Goal: Task Accomplishment & Management: Manage account settings

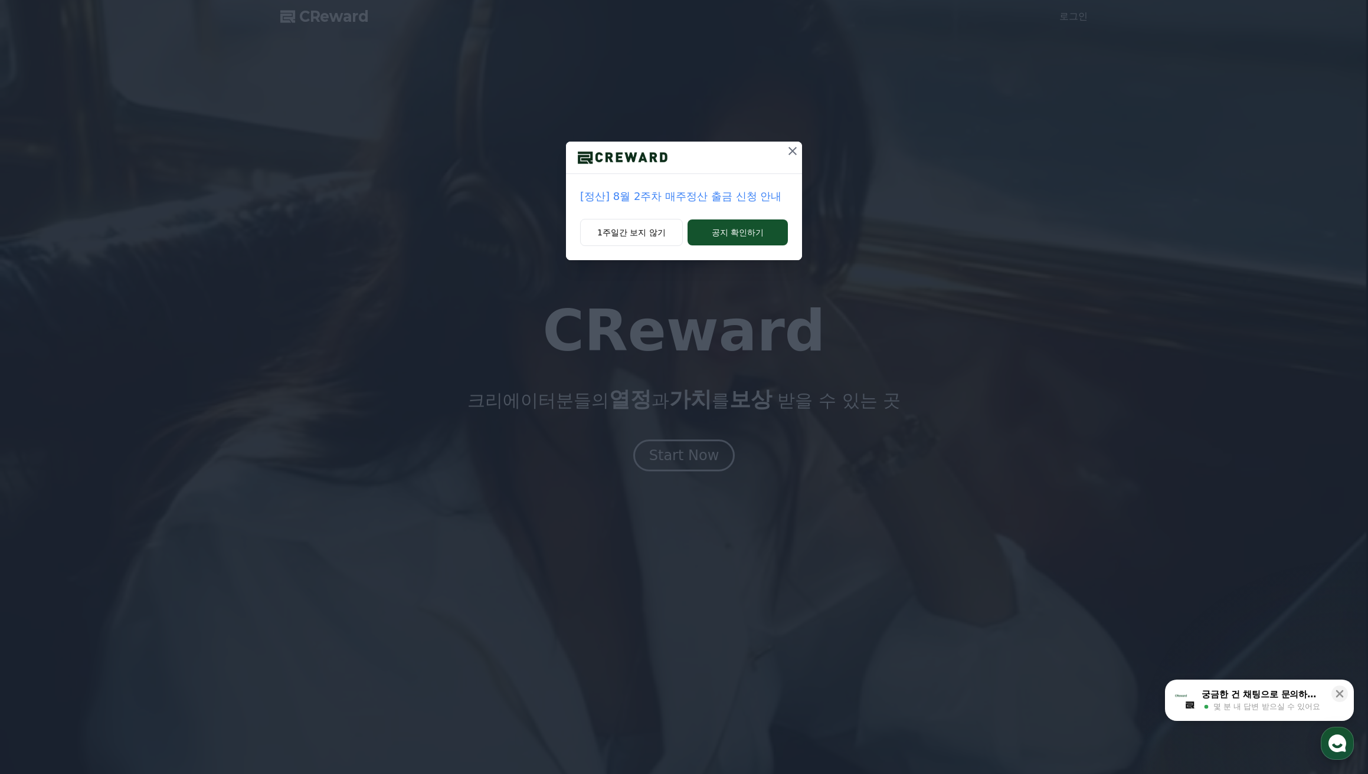
click at [792, 146] on icon at bounding box center [792, 151] width 14 height 14
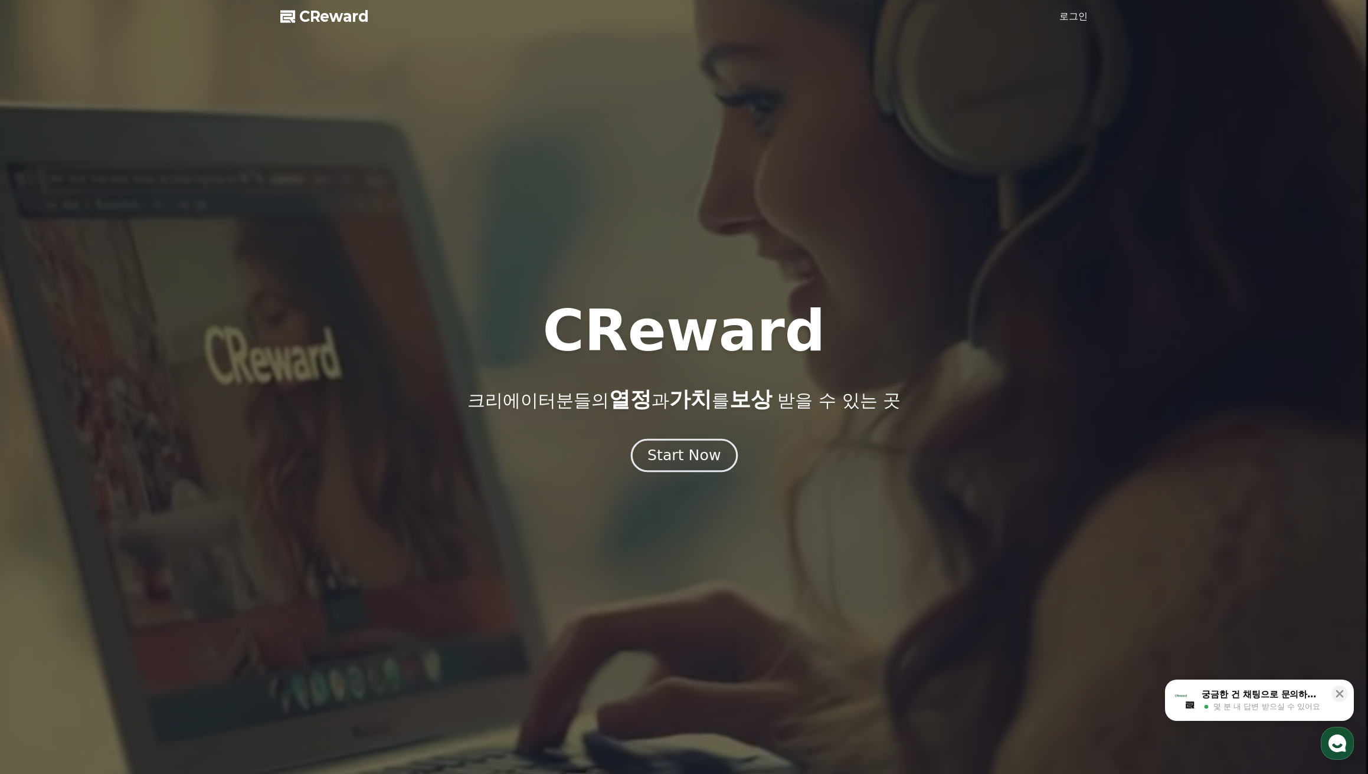
click at [687, 451] on div "Start Now" at bounding box center [683, 456] width 73 height 20
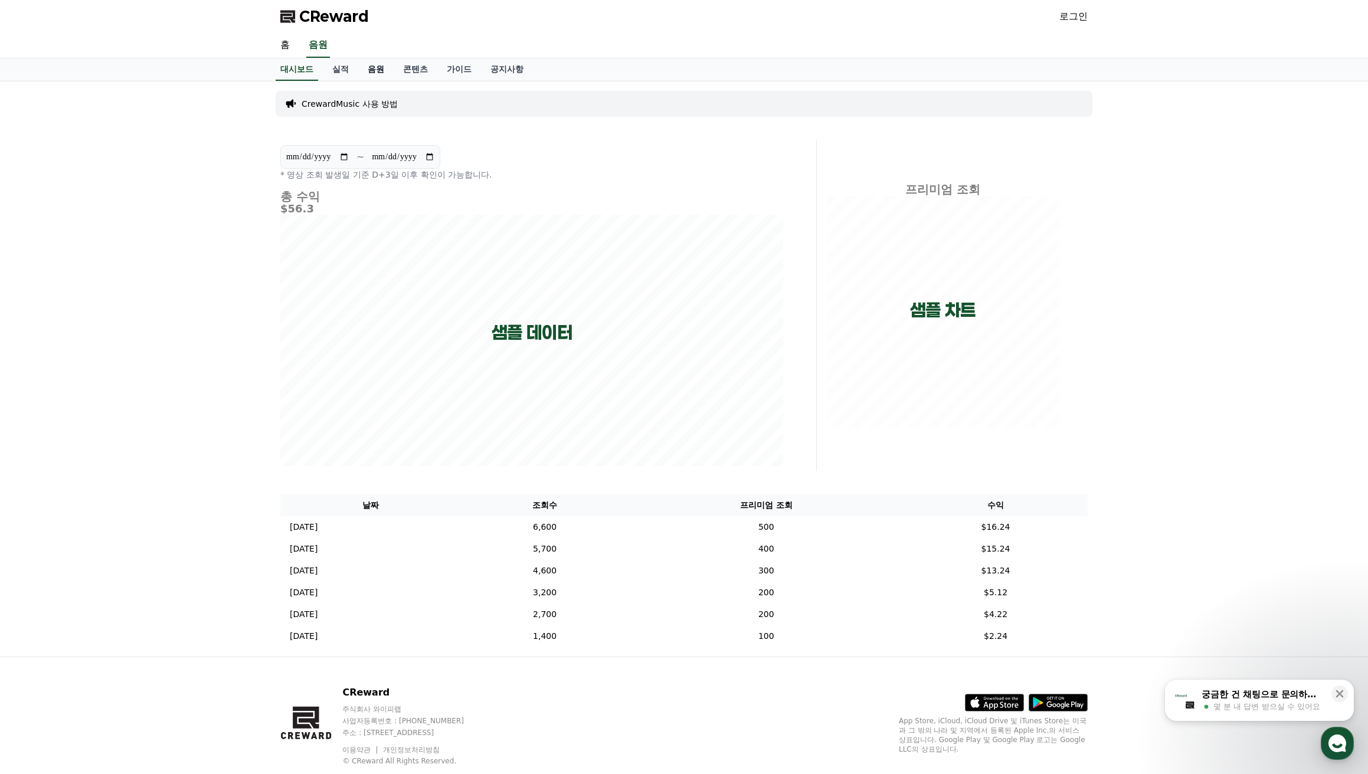
click at [375, 71] on link "음원" at bounding box center [375, 69] width 35 height 22
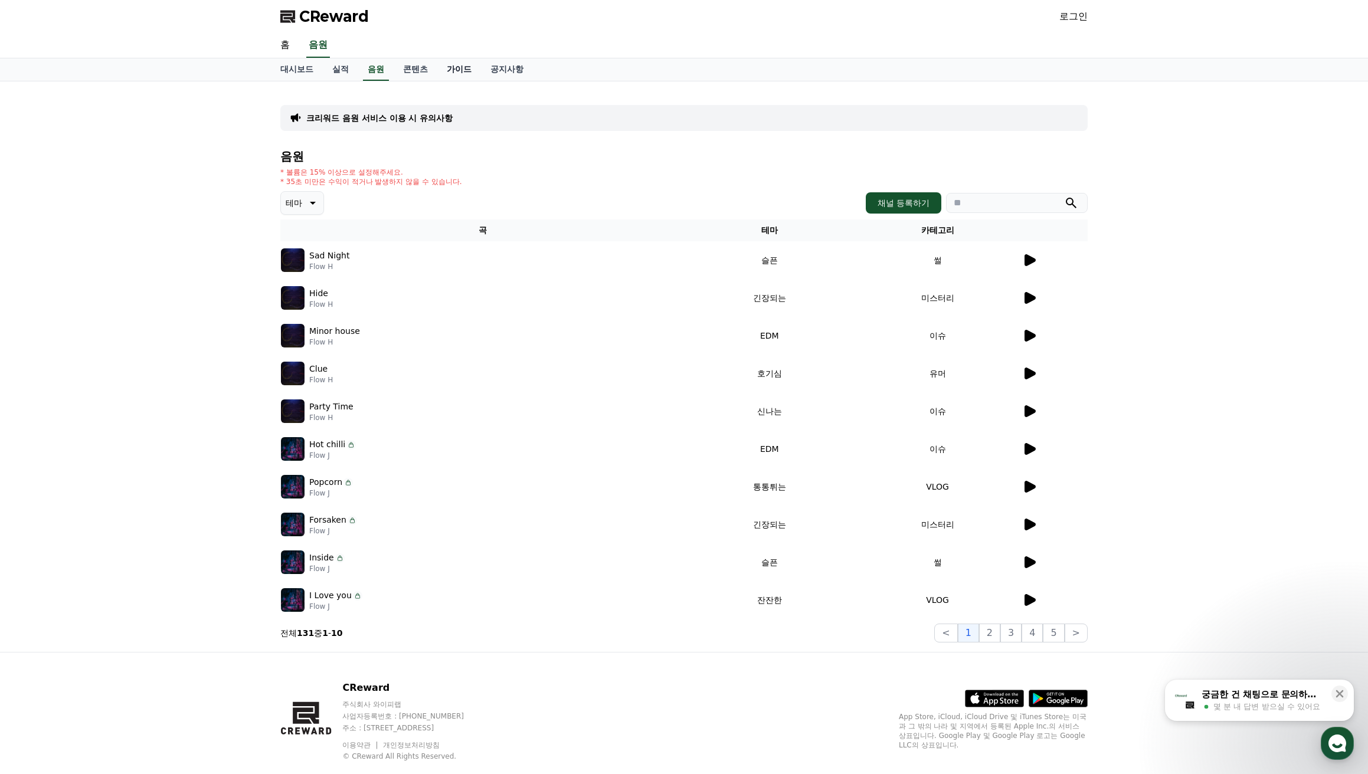
click at [453, 71] on link "가이드" at bounding box center [459, 69] width 44 height 22
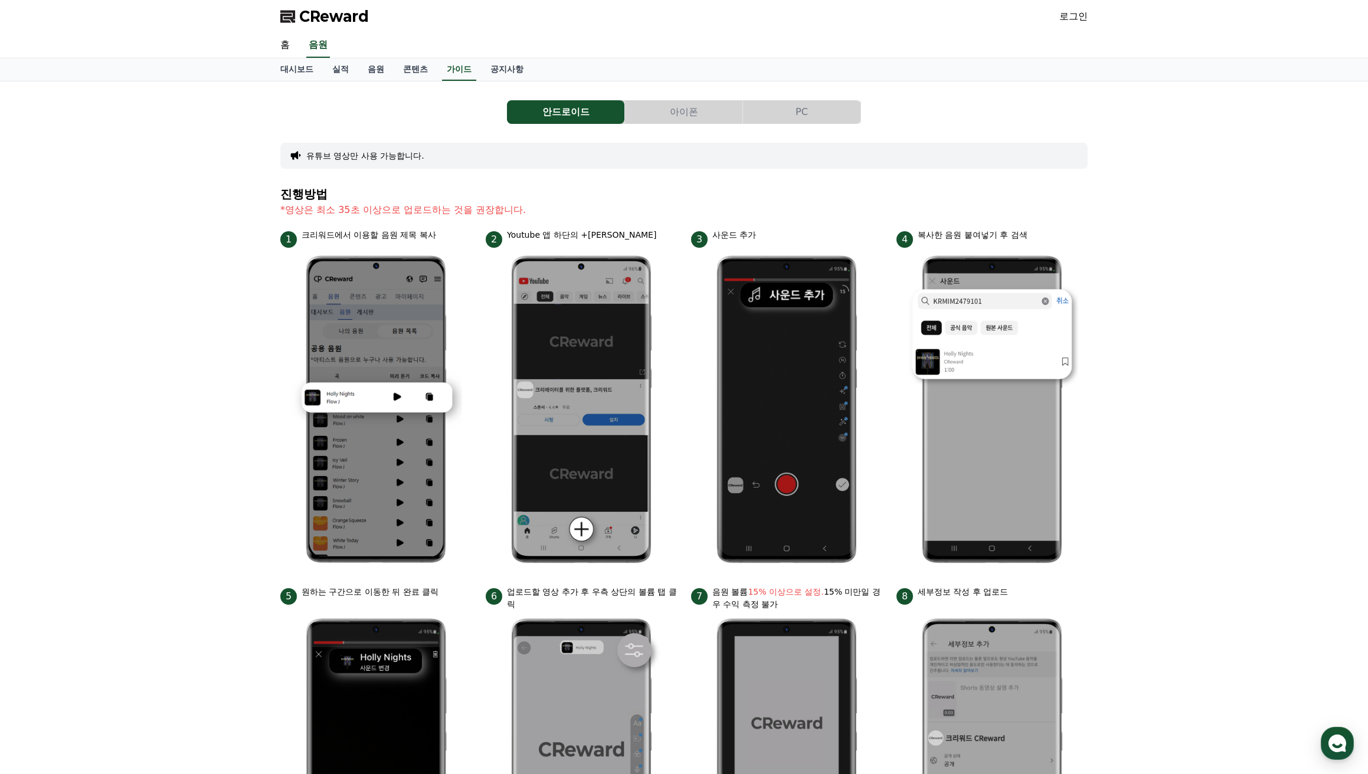
click at [676, 116] on button "아이폰" at bounding box center [683, 112] width 117 height 24
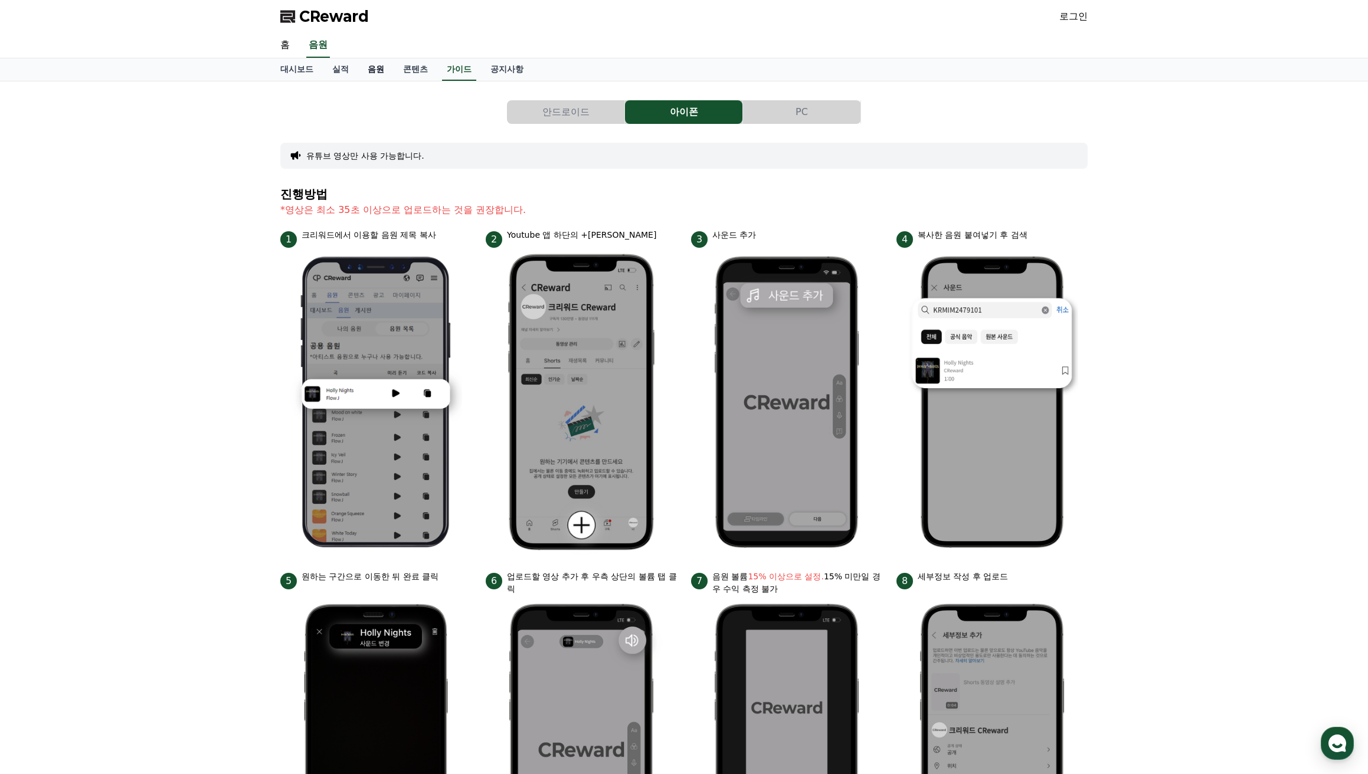
click at [390, 68] on link "음원" at bounding box center [375, 69] width 35 height 22
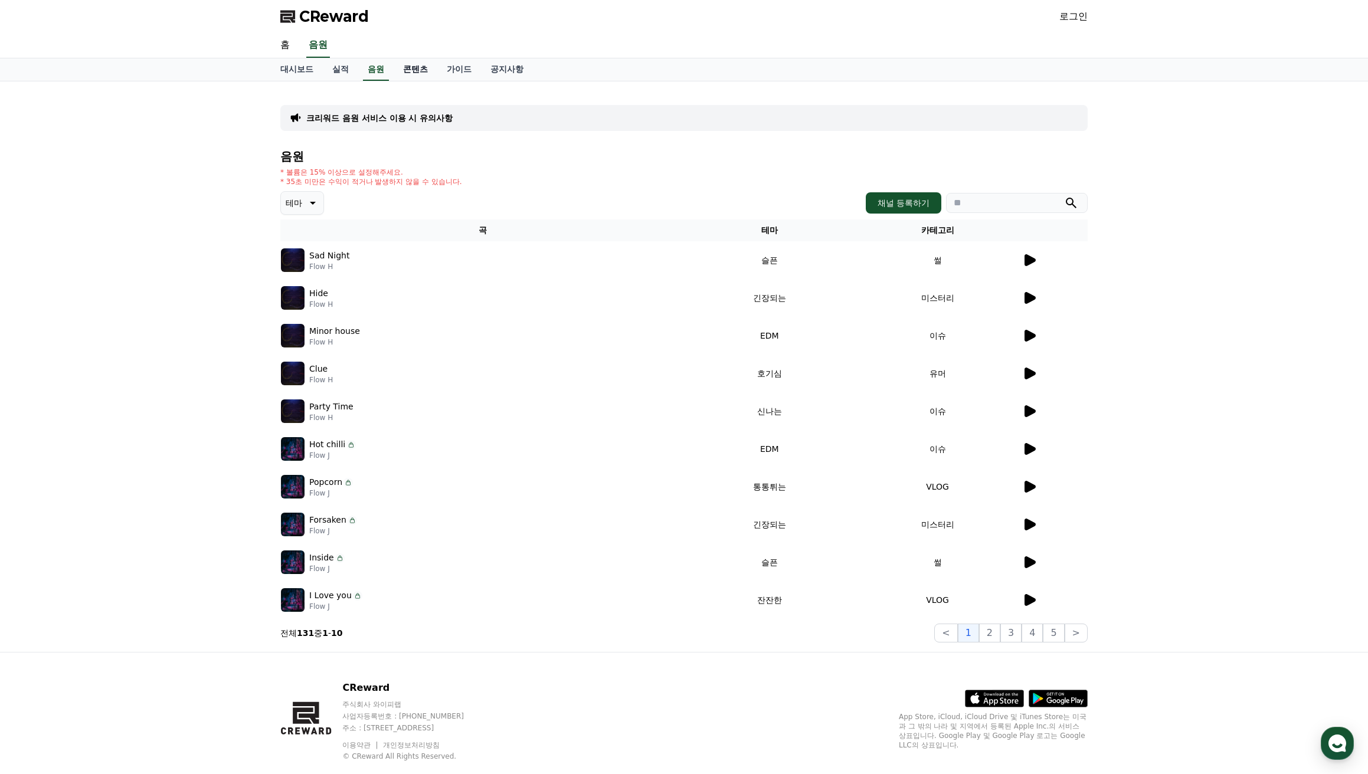
click at [421, 68] on link "콘텐츠" at bounding box center [416, 69] width 44 height 22
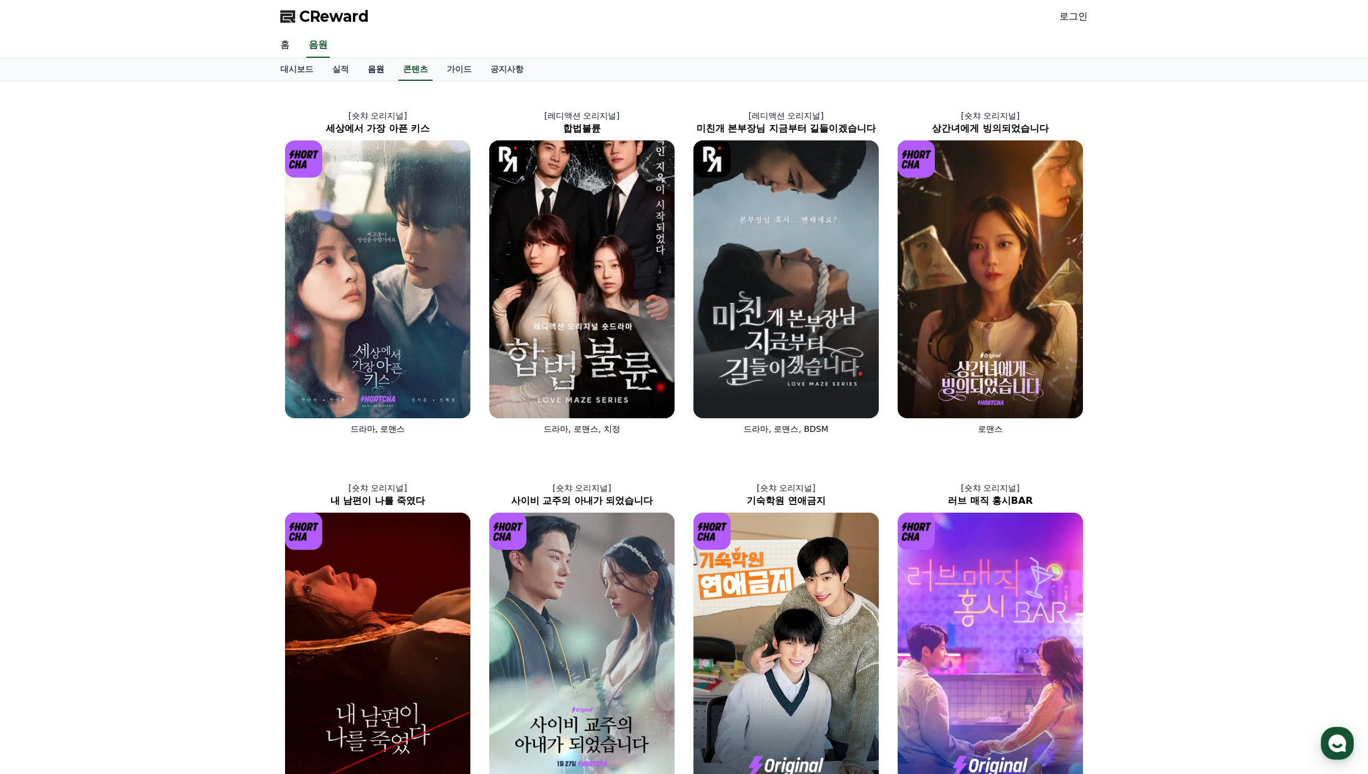
drag, startPoint x: 376, startPoint y: 71, endPoint x: 383, endPoint y: 66, distance: 8.5
click at [376, 70] on link "음원" at bounding box center [375, 69] width 35 height 22
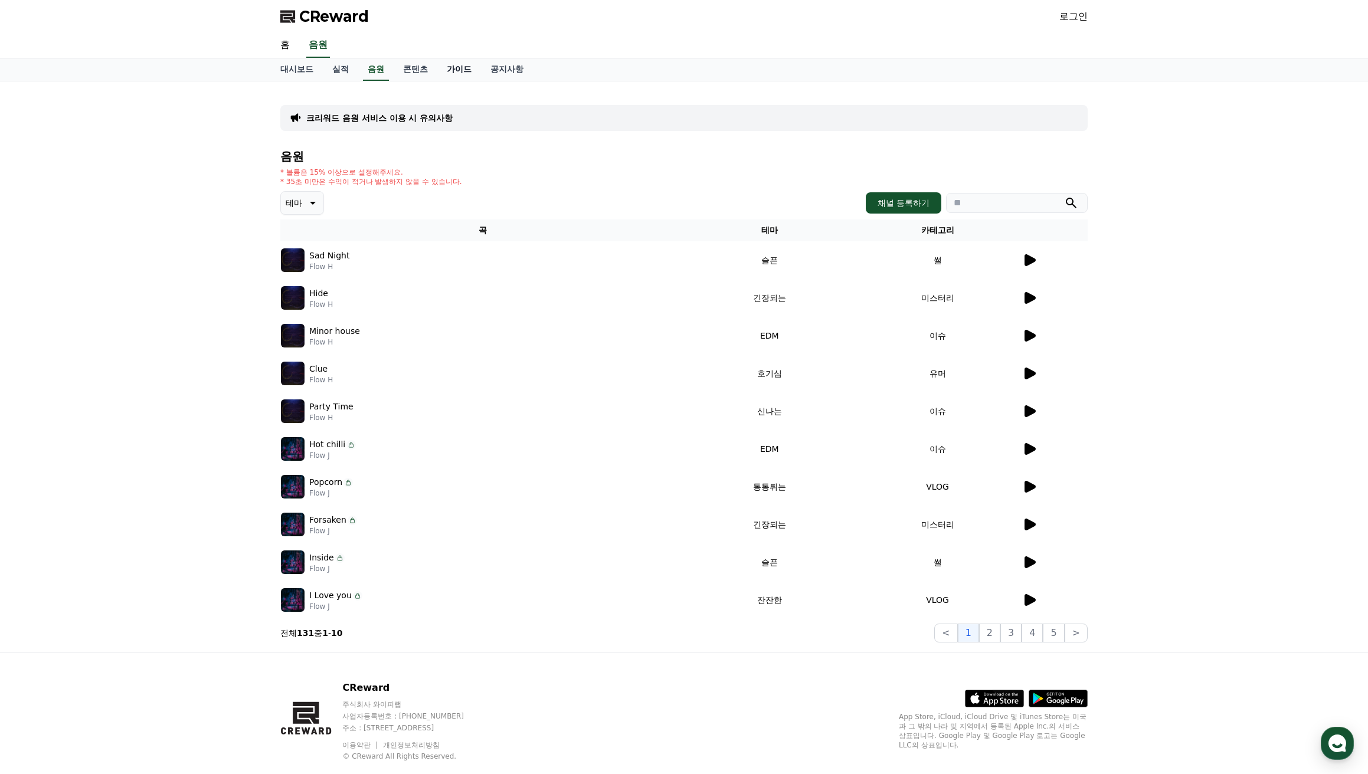
click at [454, 68] on link "가이드" at bounding box center [459, 69] width 44 height 22
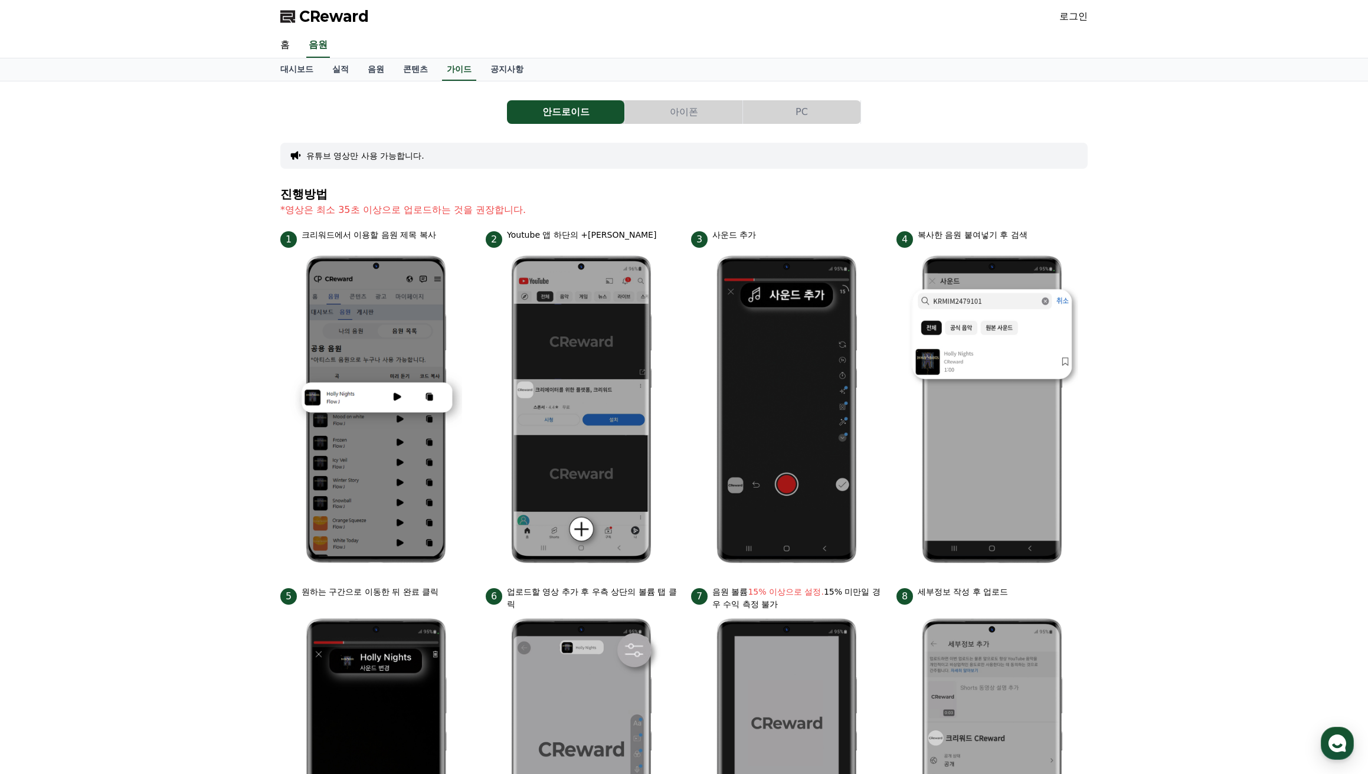
click at [805, 115] on button "PC" at bounding box center [801, 112] width 117 height 24
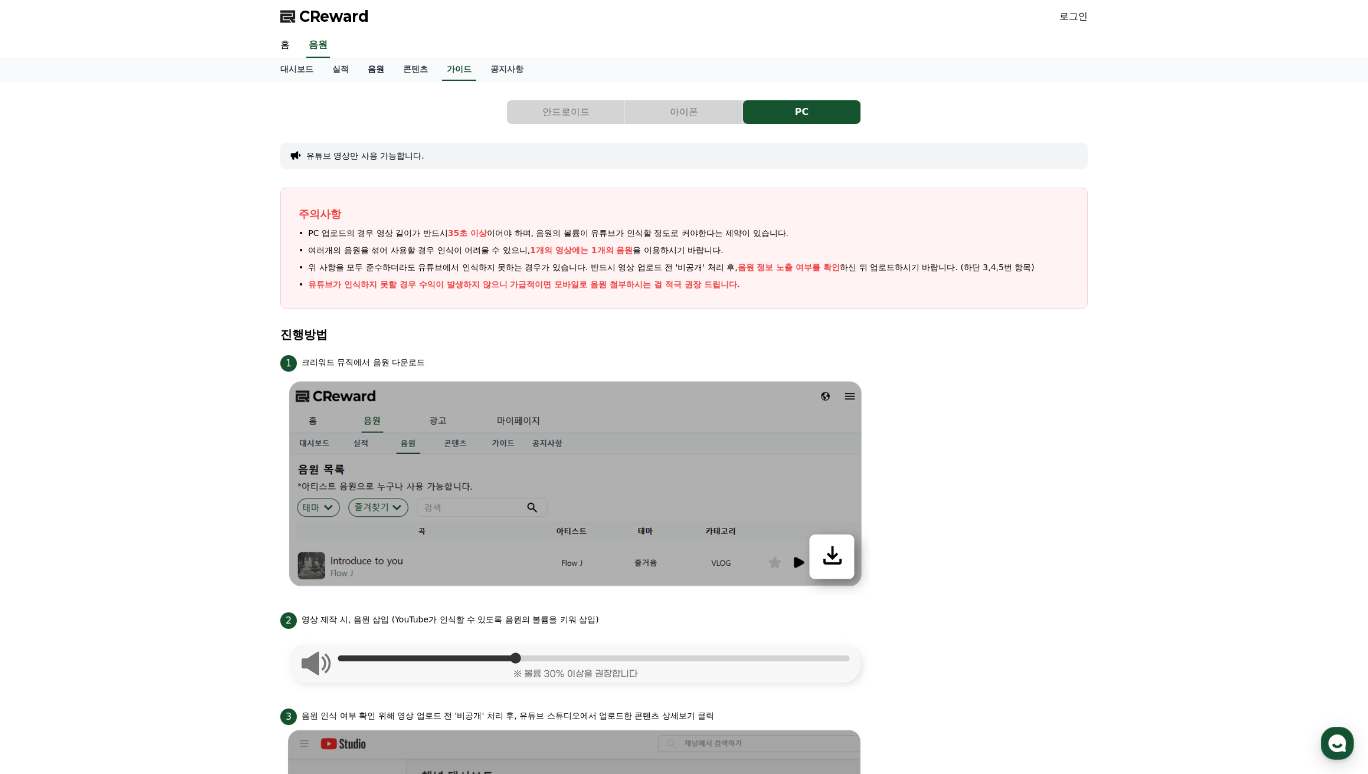
click at [386, 67] on link "음원" at bounding box center [375, 69] width 35 height 22
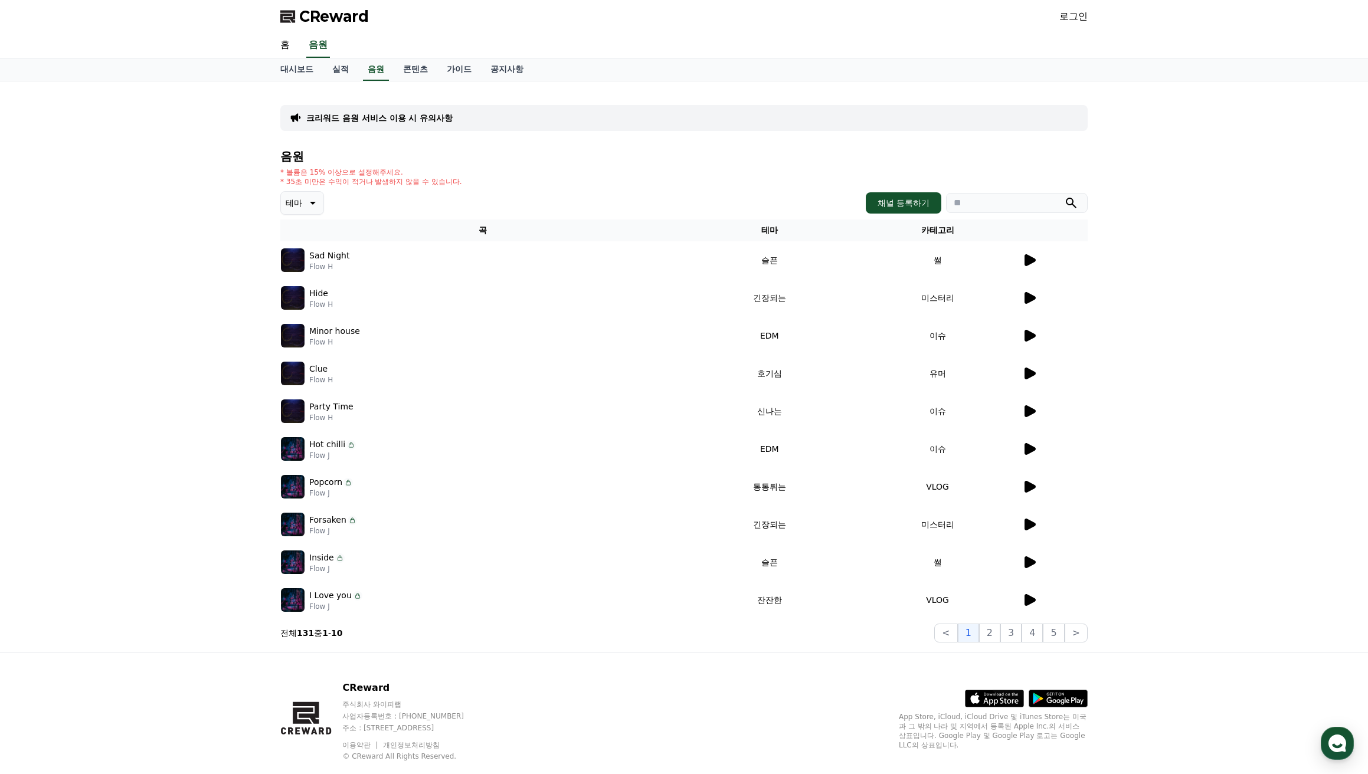
click at [313, 199] on icon at bounding box center [311, 203] width 14 height 14
click at [319, 303] on button "드라마틱" at bounding box center [303, 299] width 42 height 26
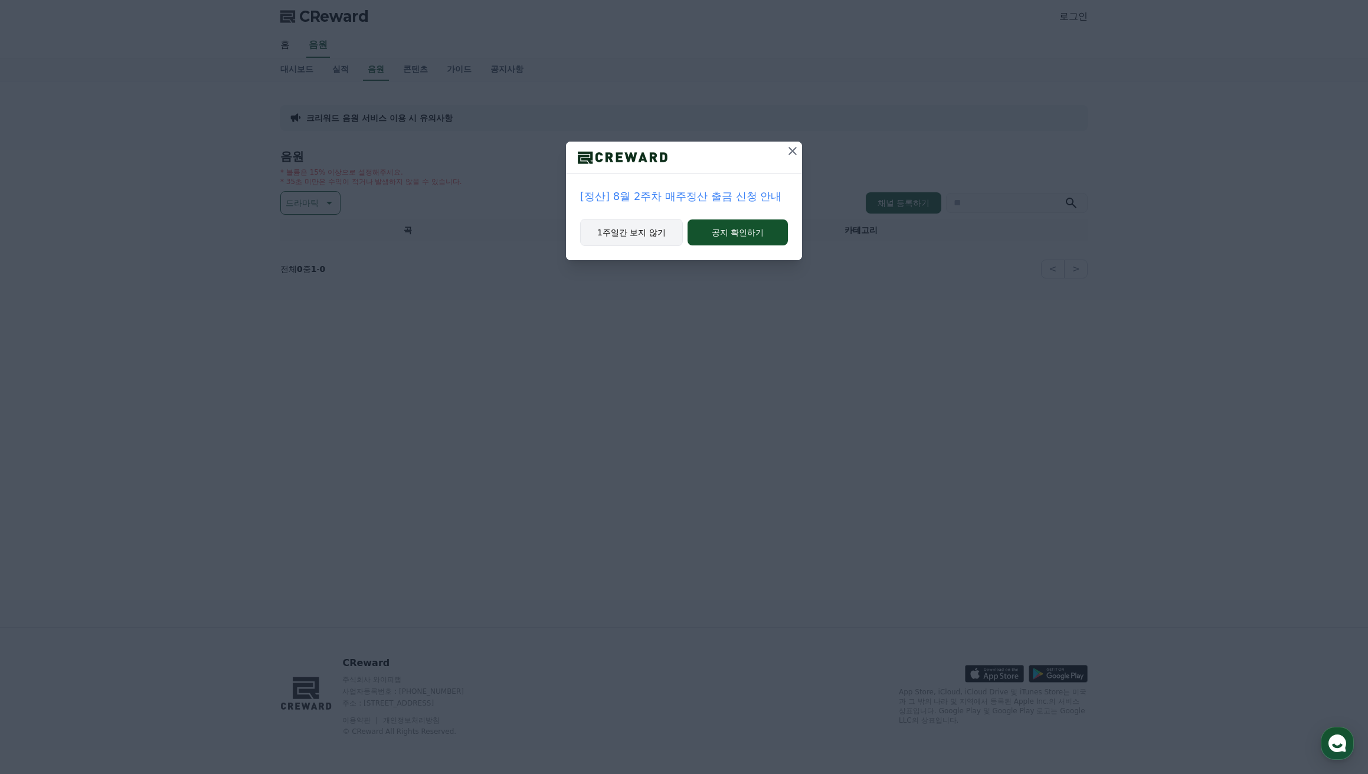
click at [654, 237] on button "1주일간 보지 않기" at bounding box center [631, 232] width 103 height 27
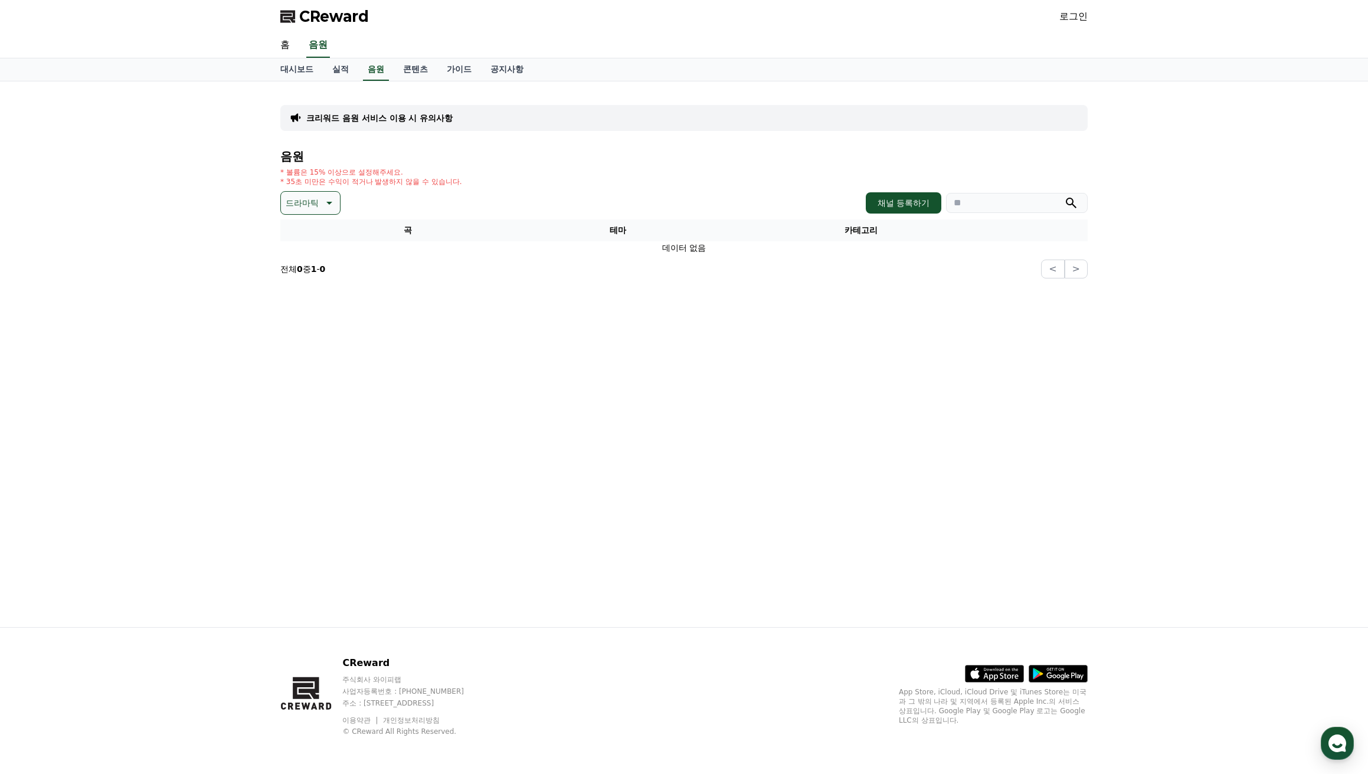
click at [335, 207] on button "드라마틱" at bounding box center [310, 203] width 60 height 24
click at [315, 284] on button "분위기있는" at bounding box center [307, 286] width 51 height 26
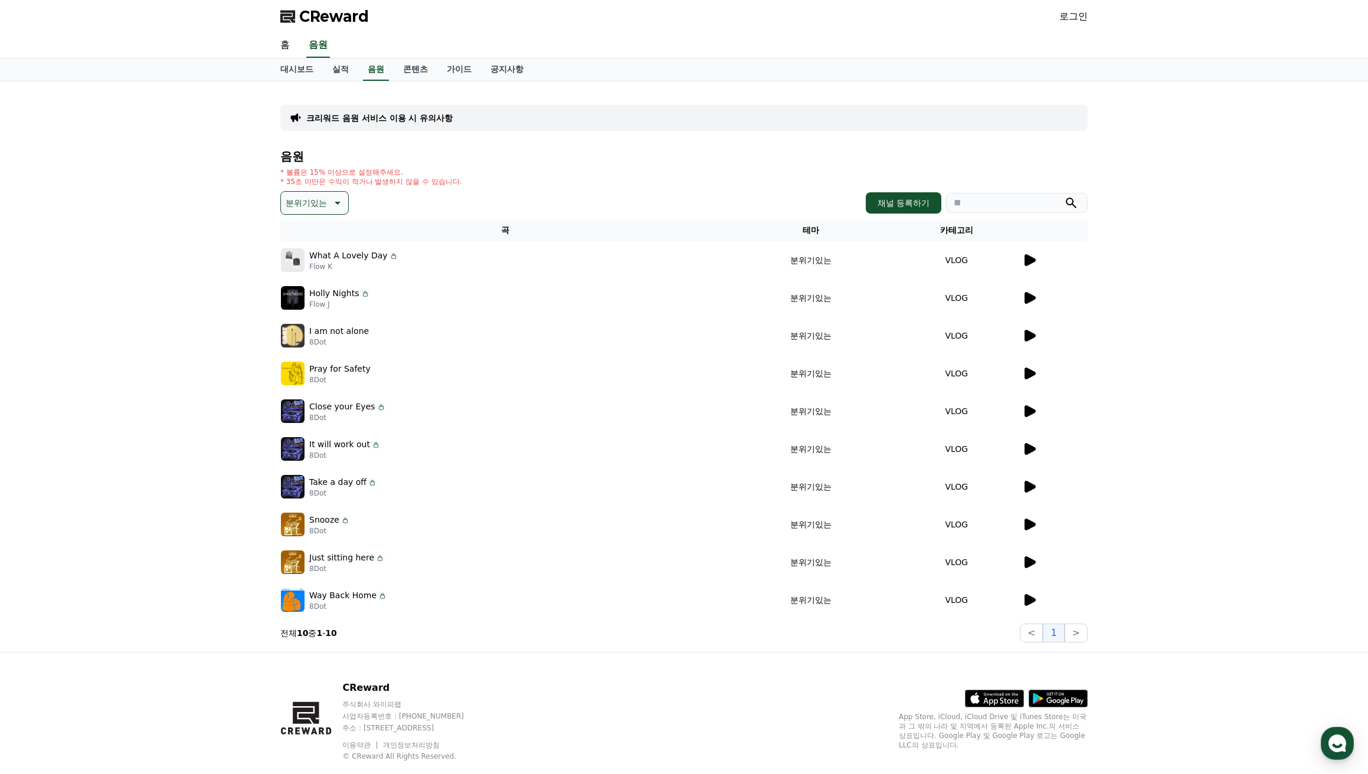
click at [1028, 256] on icon at bounding box center [1029, 260] width 11 height 12
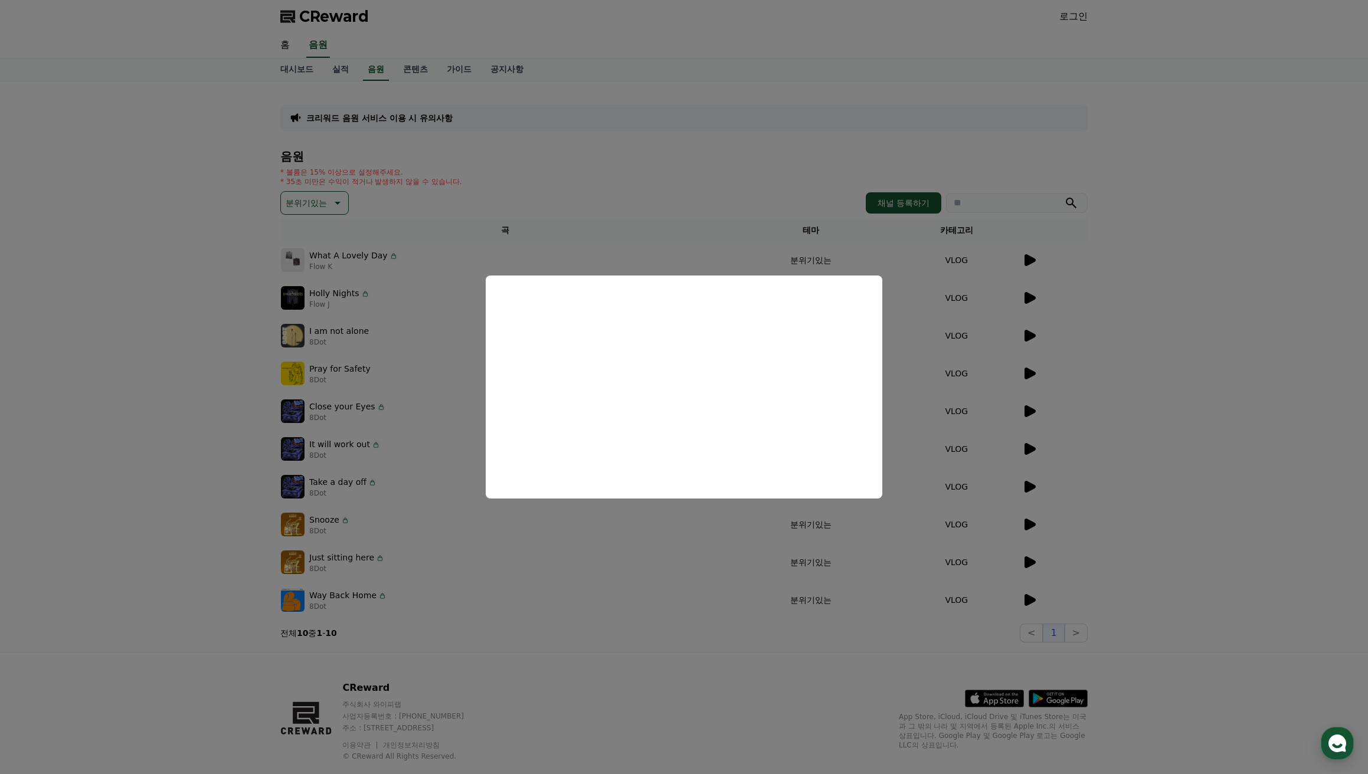
click at [715, 149] on button "close modal" at bounding box center [684, 387] width 1368 height 774
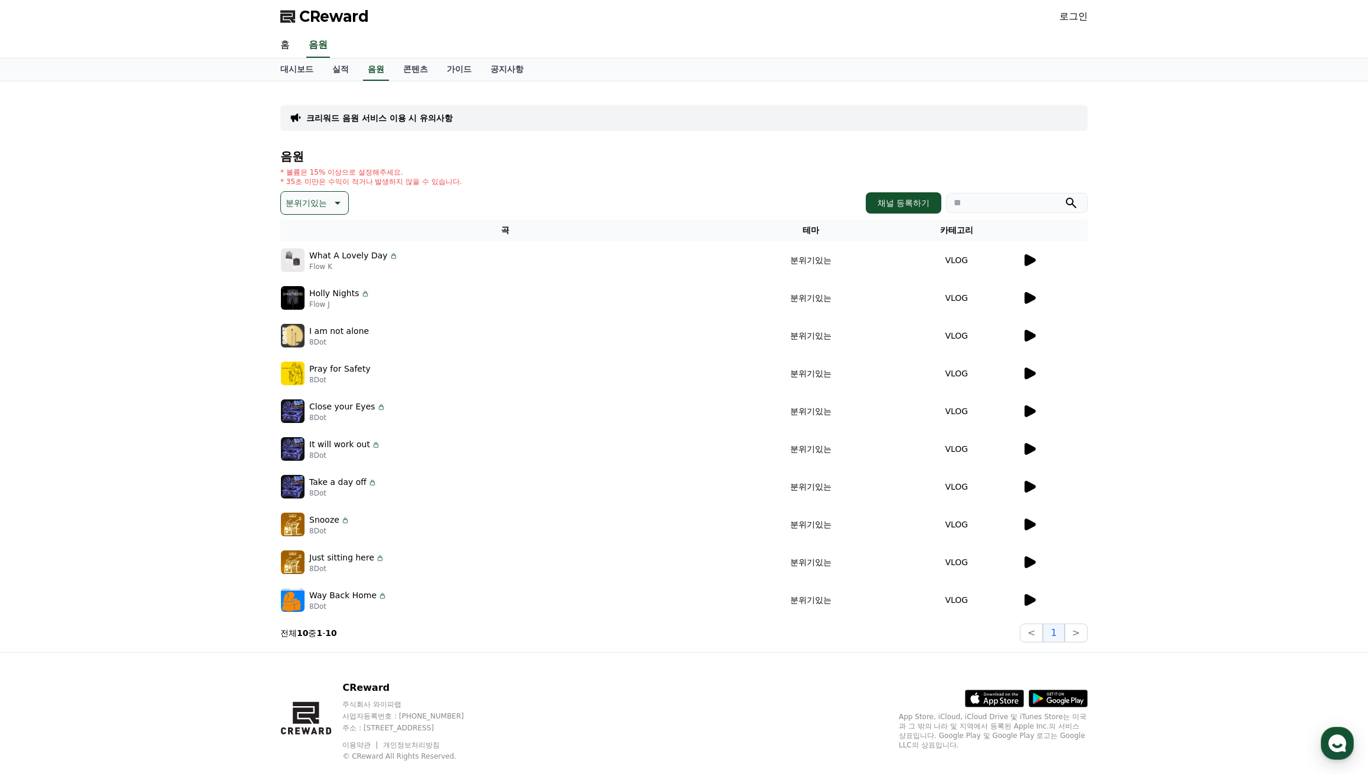
click at [1028, 302] on icon at bounding box center [1029, 298] width 11 height 12
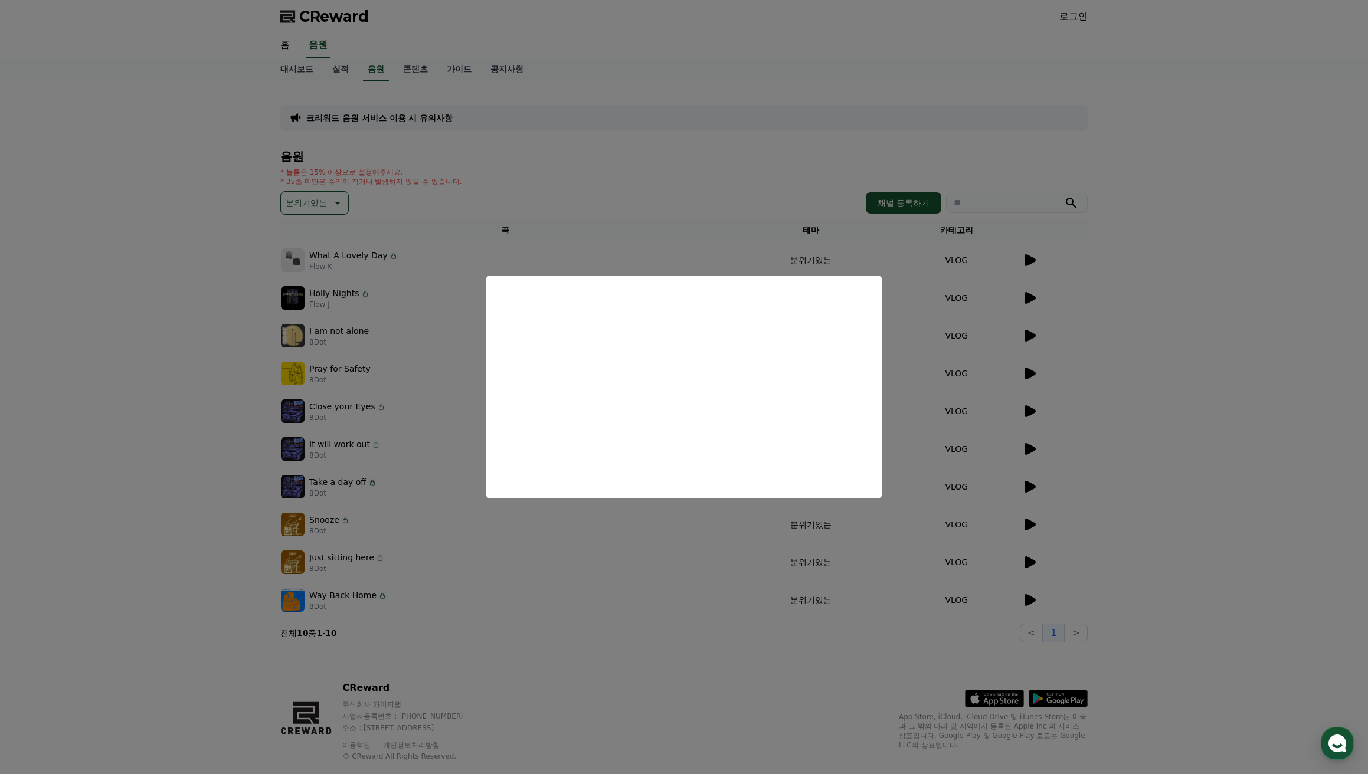
click at [1033, 374] on button "close modal" at bounding box center [684, 387] width 1368 height 774
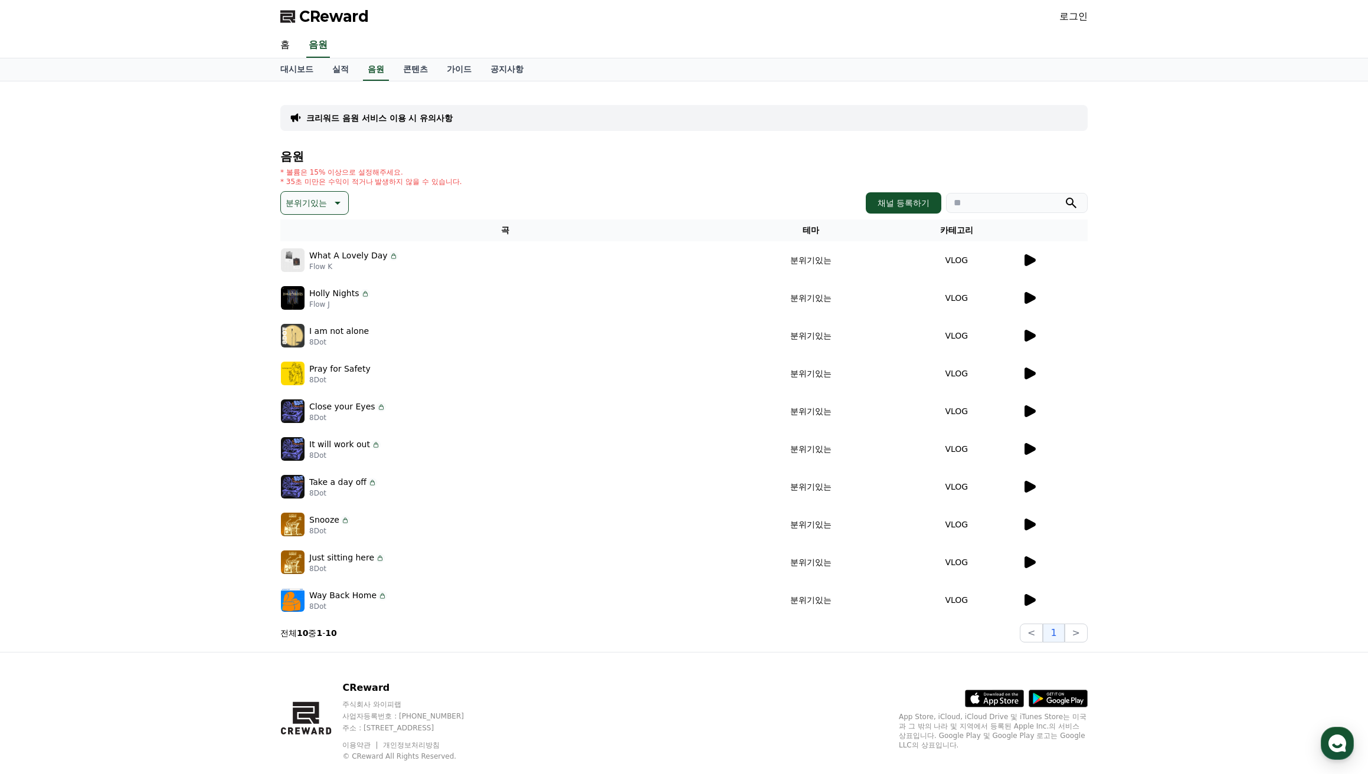
click at [1030, 333] on icon at bounding box center [1029, 336] width 11 height 12
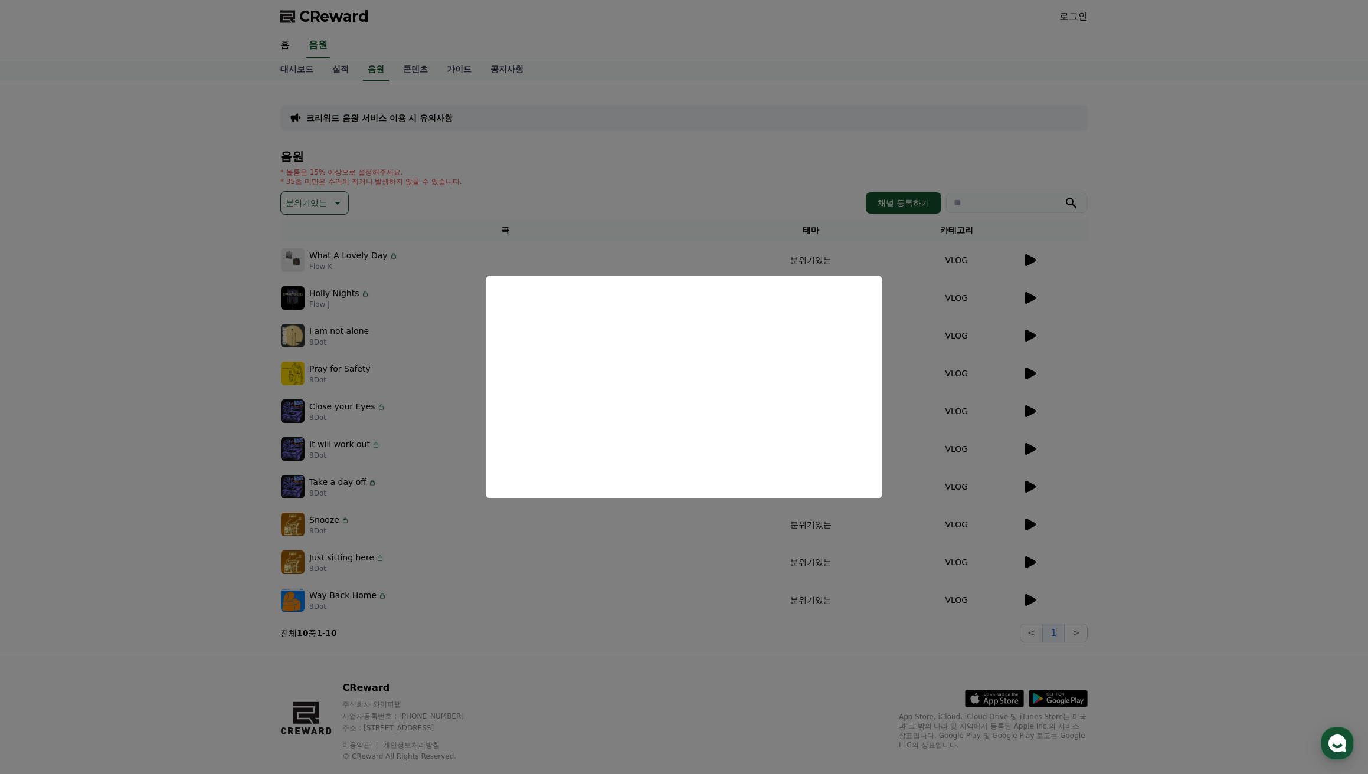
click at [1095, 292] on button "close modal" at bounding box center [684, 387] width 1368 height 774
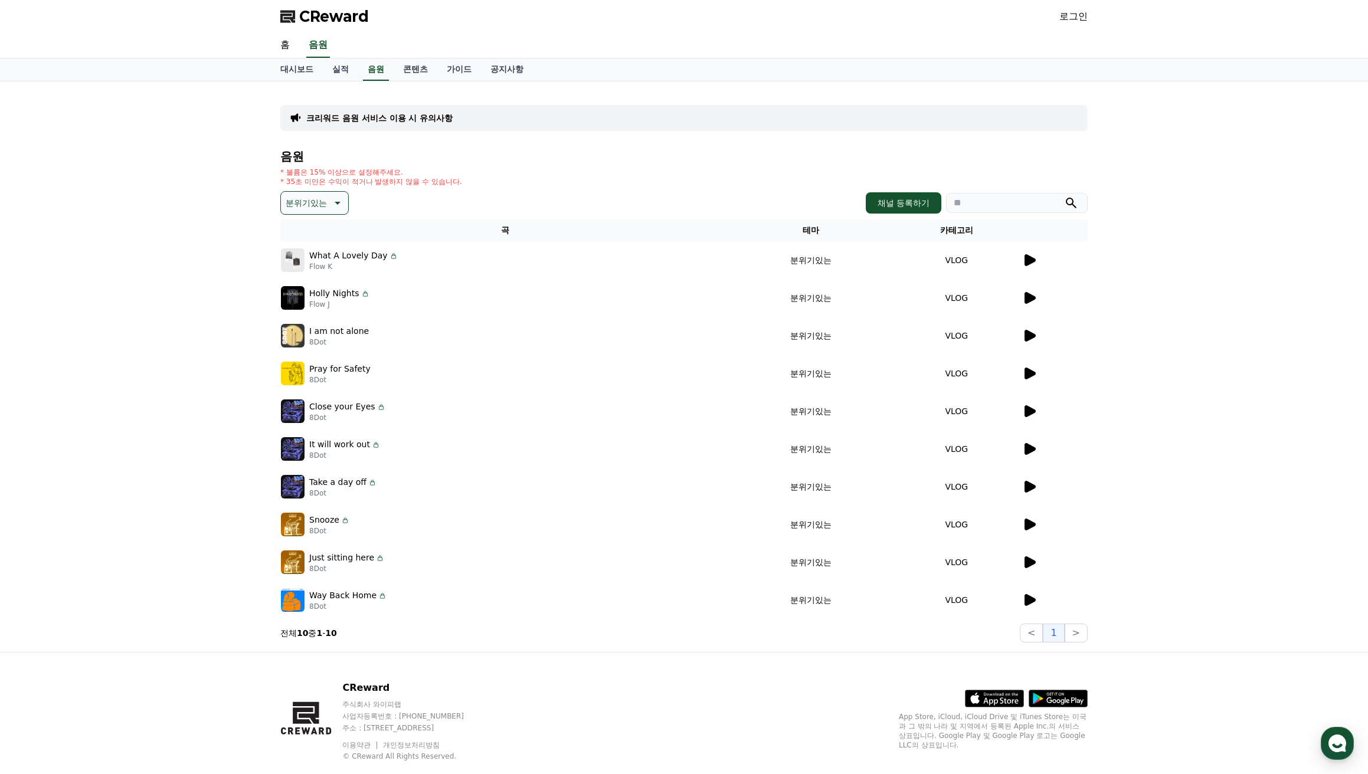
click at [1030, 369] on icon at bounding box center [1029, 374] width 11 height 12
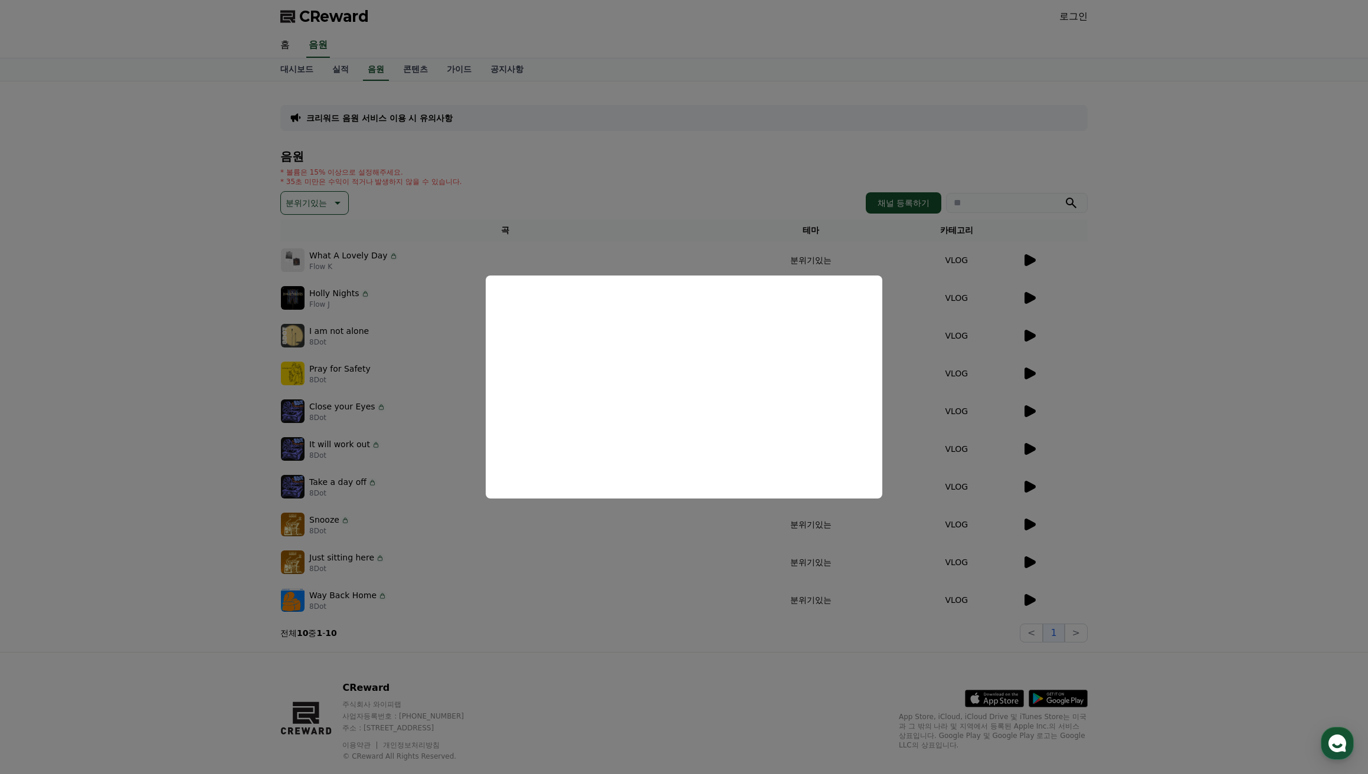
drag, startPoint x: 1181, startPoint y: 256, endPoint x: 1169, endPoint y: 250, distance: 13.7
click at [1181, 255] on button "close modal" at bounding box center [684, 387] width 1368 height 774
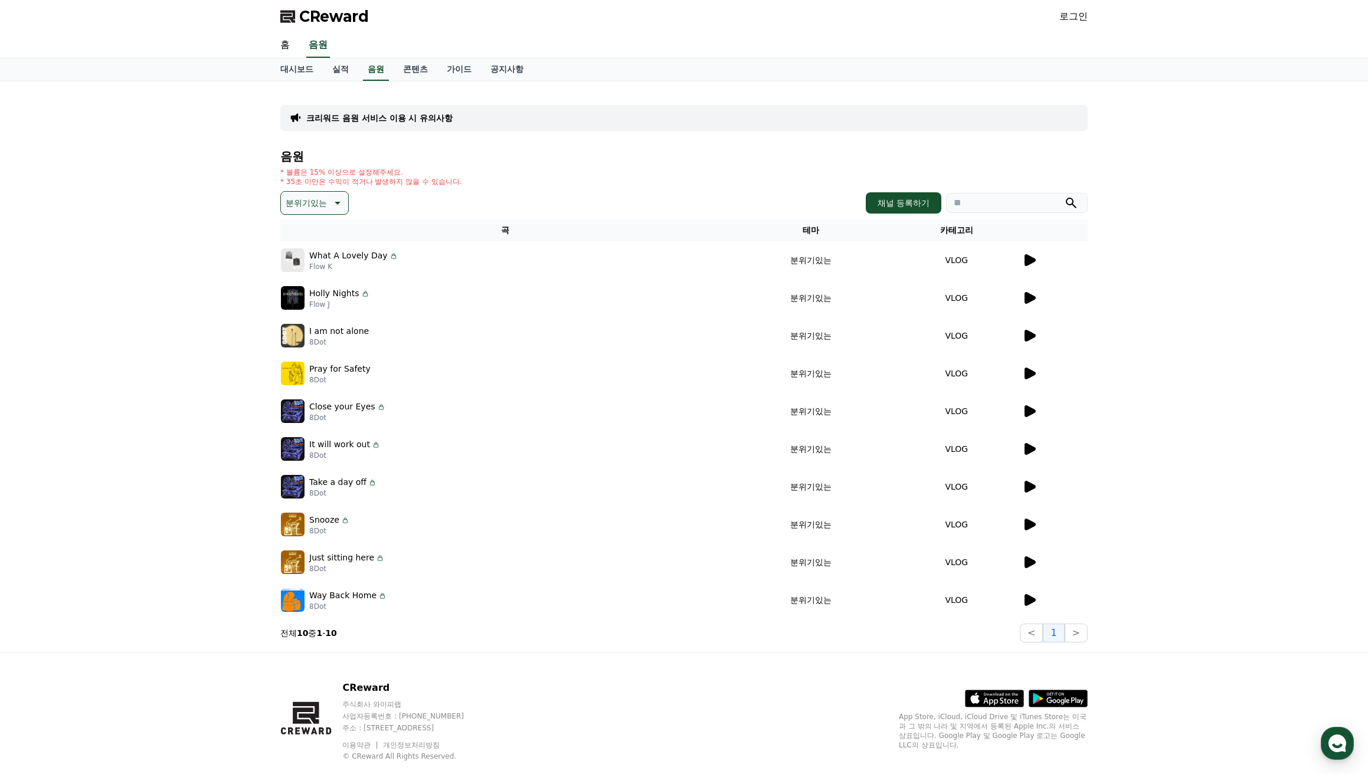
click at [1029, 410] on icon at bounding box center [1029, 411] width 11 height 12
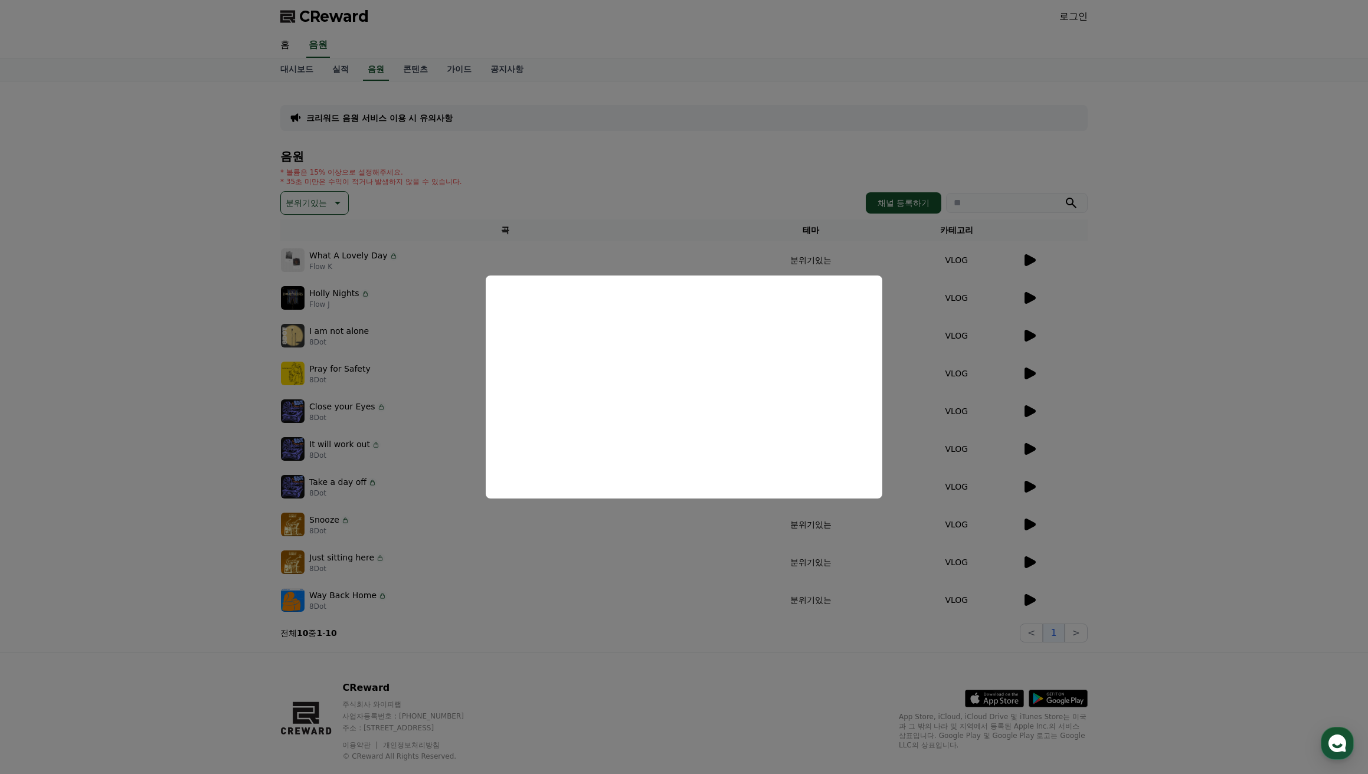
click at [1087, 292] on button "close modal" at bounding box center [684, 387] width 1368 height 774
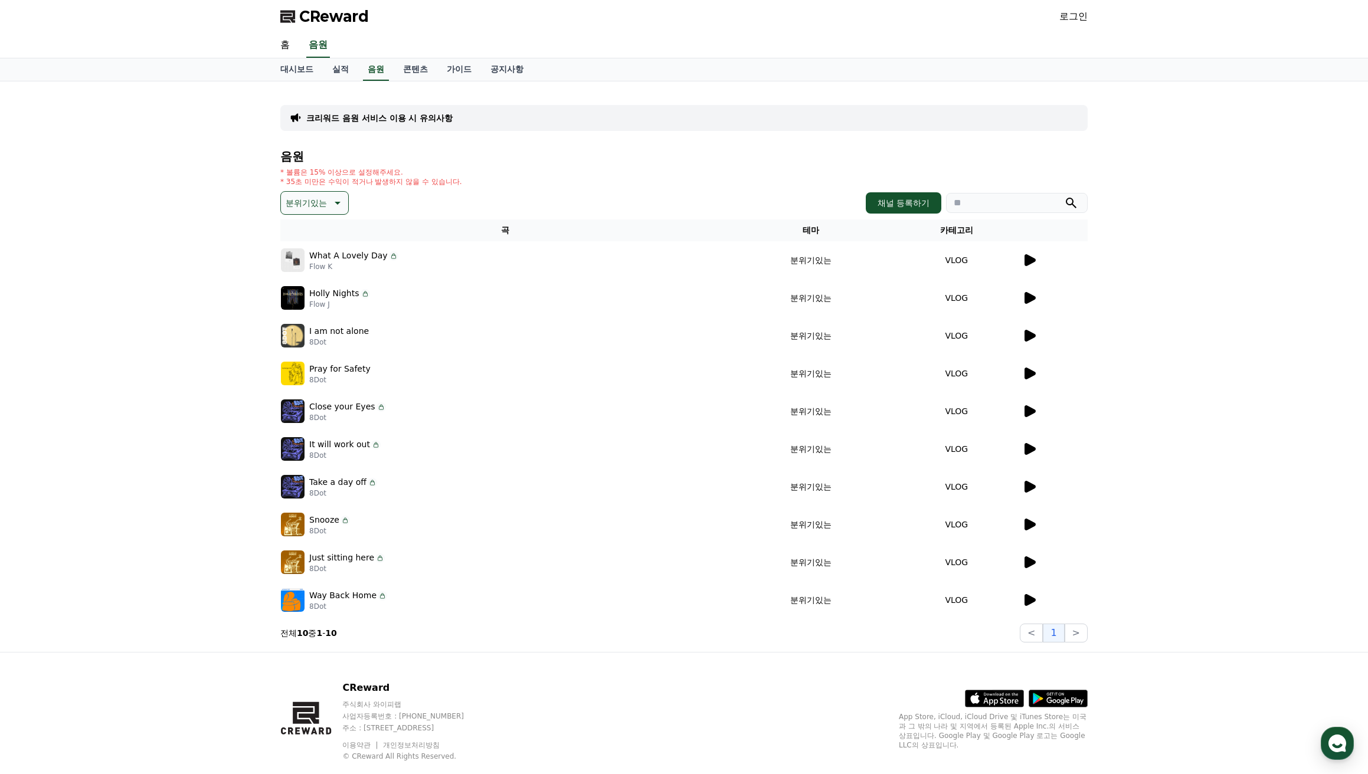
click at [1030, 453] on icon at bounding box center [1029, 449] width 14 height 14
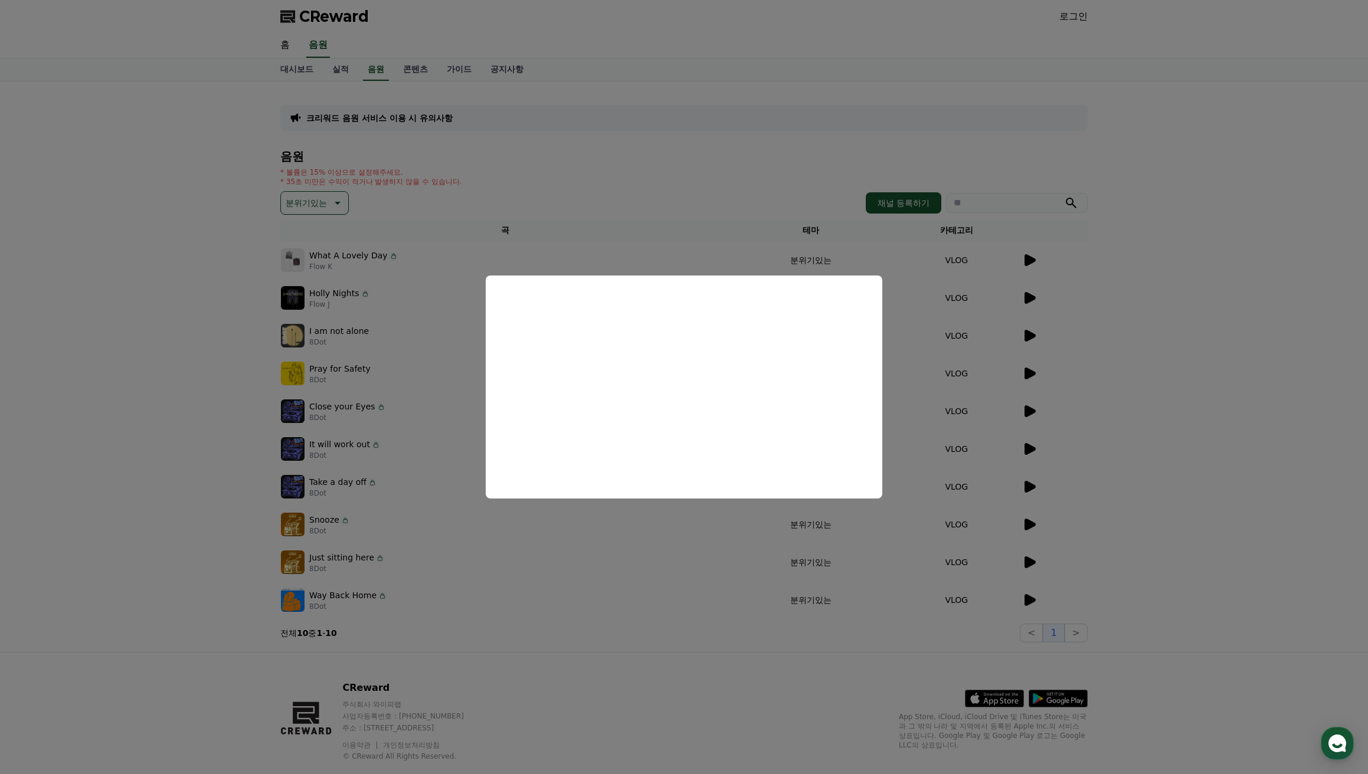
click at [1176, 388] on button "close modal" at bounding box center [684, 387] width 1368 height 774
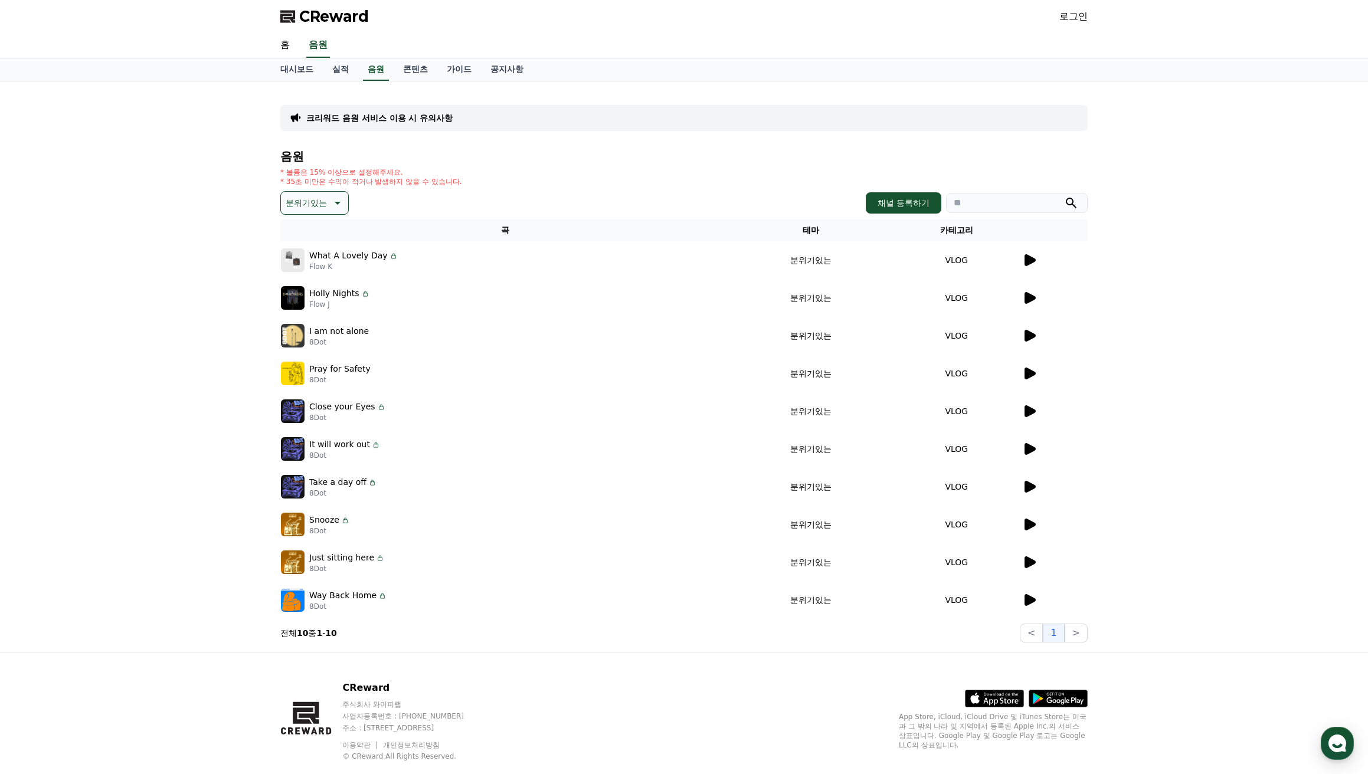
click at [1031, 484] on icon at bounding box center [1029, 487] width 11 height 12
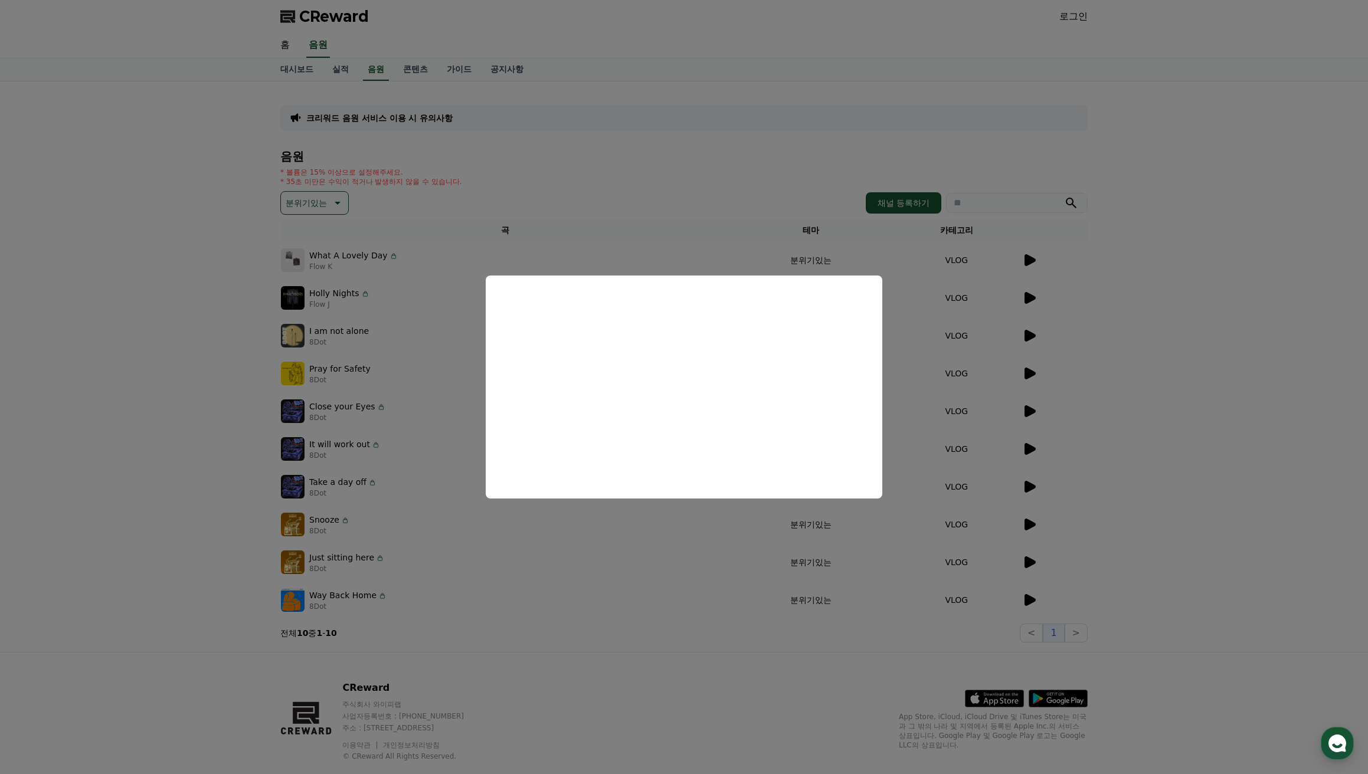
click at [1118, 312] on button "close modal" at bounding box center [684, 387] width 1368 height 774
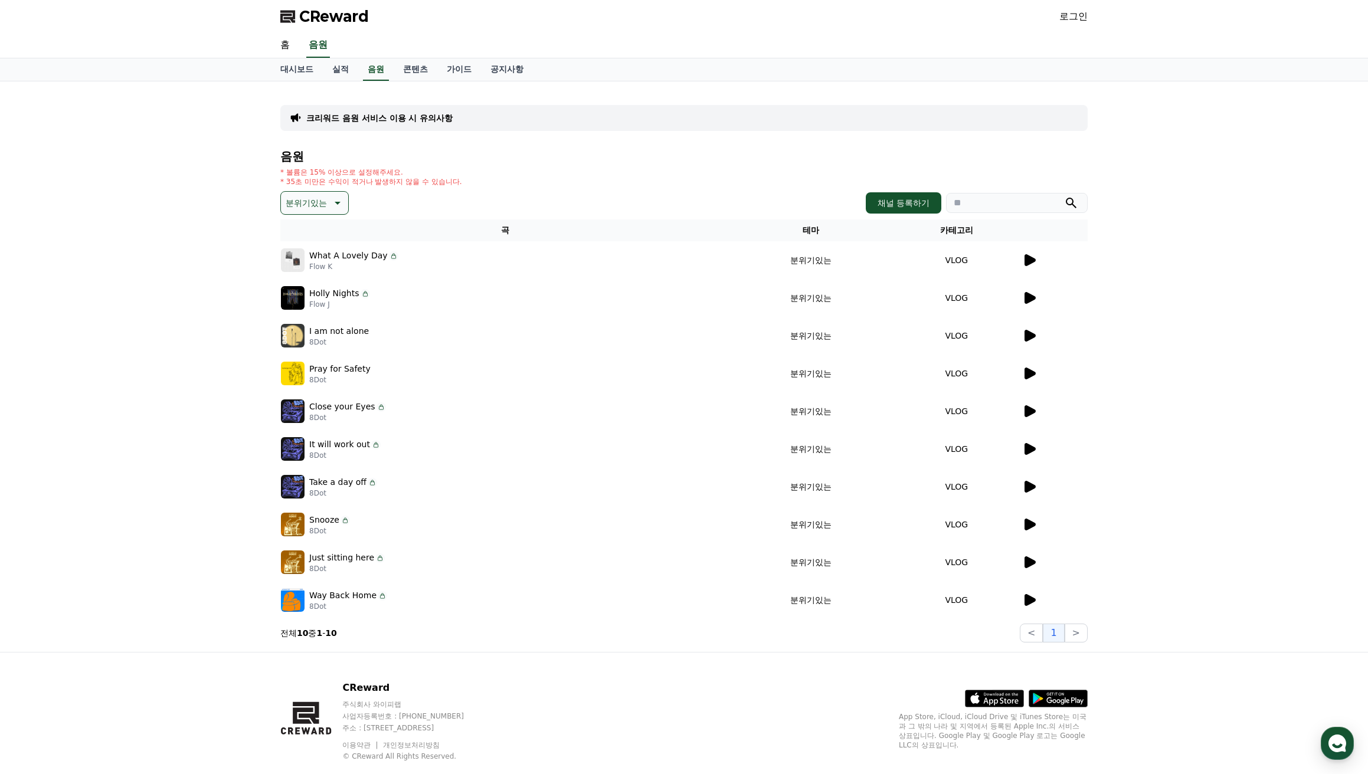
click at [1020, 520] on tr "Snooze 8Dot 분위기있는 VLOG" at bounding box center [683, 525] width 807 height 38
click at [1029, 525] on icon at bounding box center [1029, 525] width 11 height 12
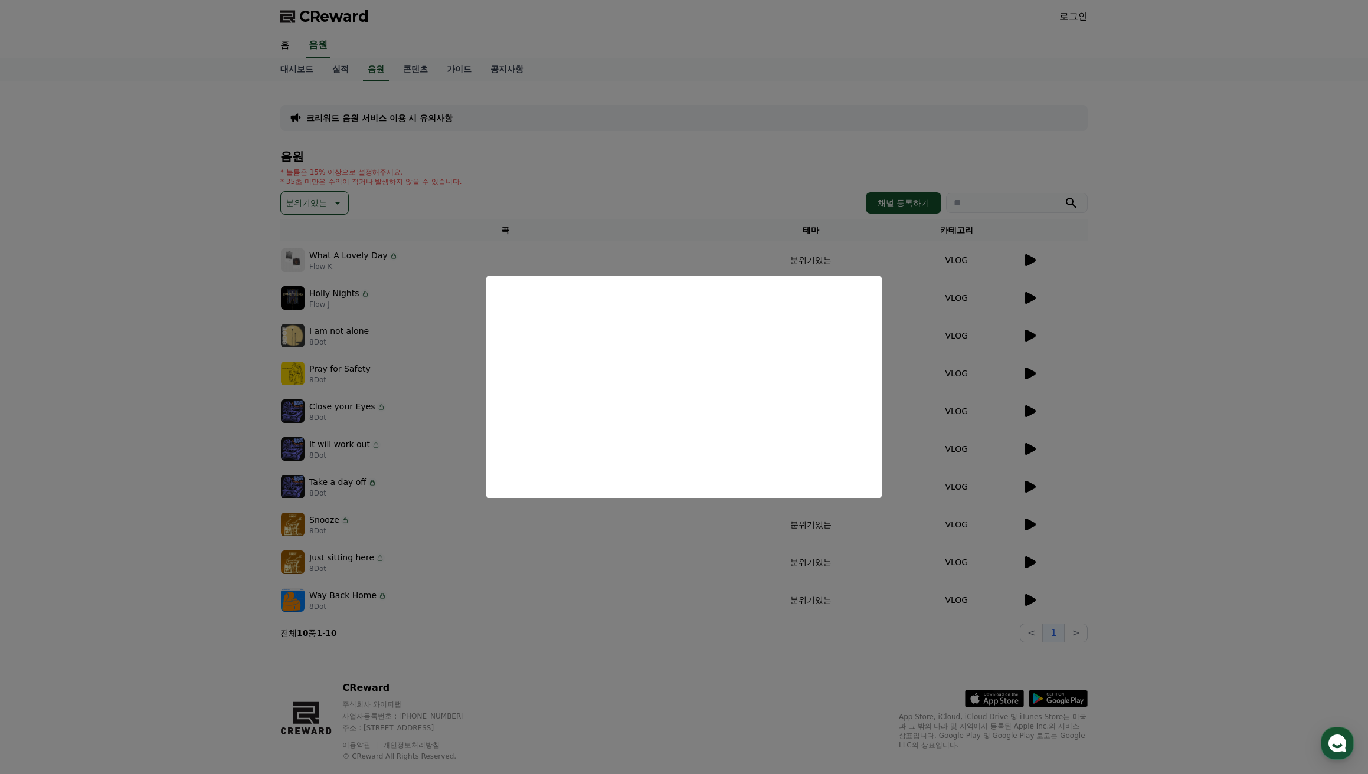
click at [465, 555] on button "close modal" at bounding box center [684, 387] width 1368 height 774
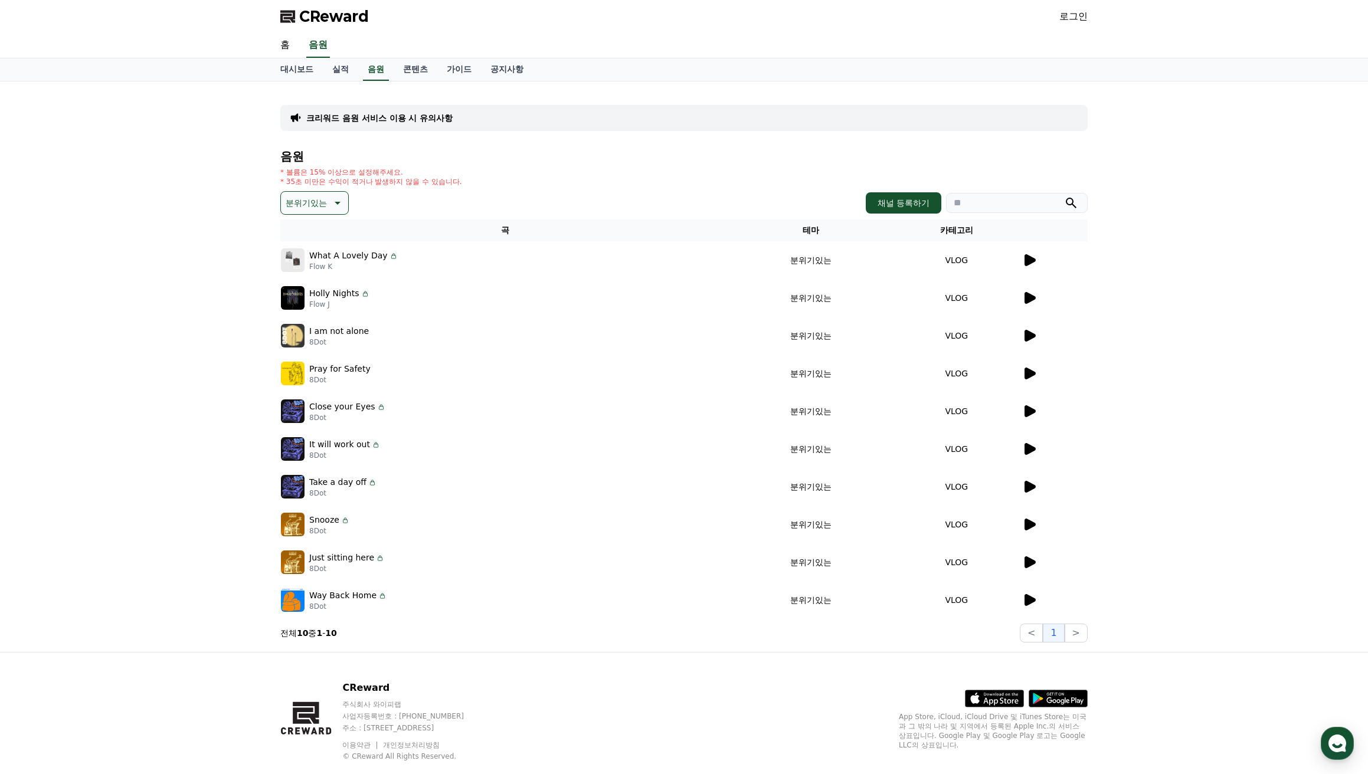
click at [1030, 562] on icon at bounding box center [1029, 562] width 11 height 12
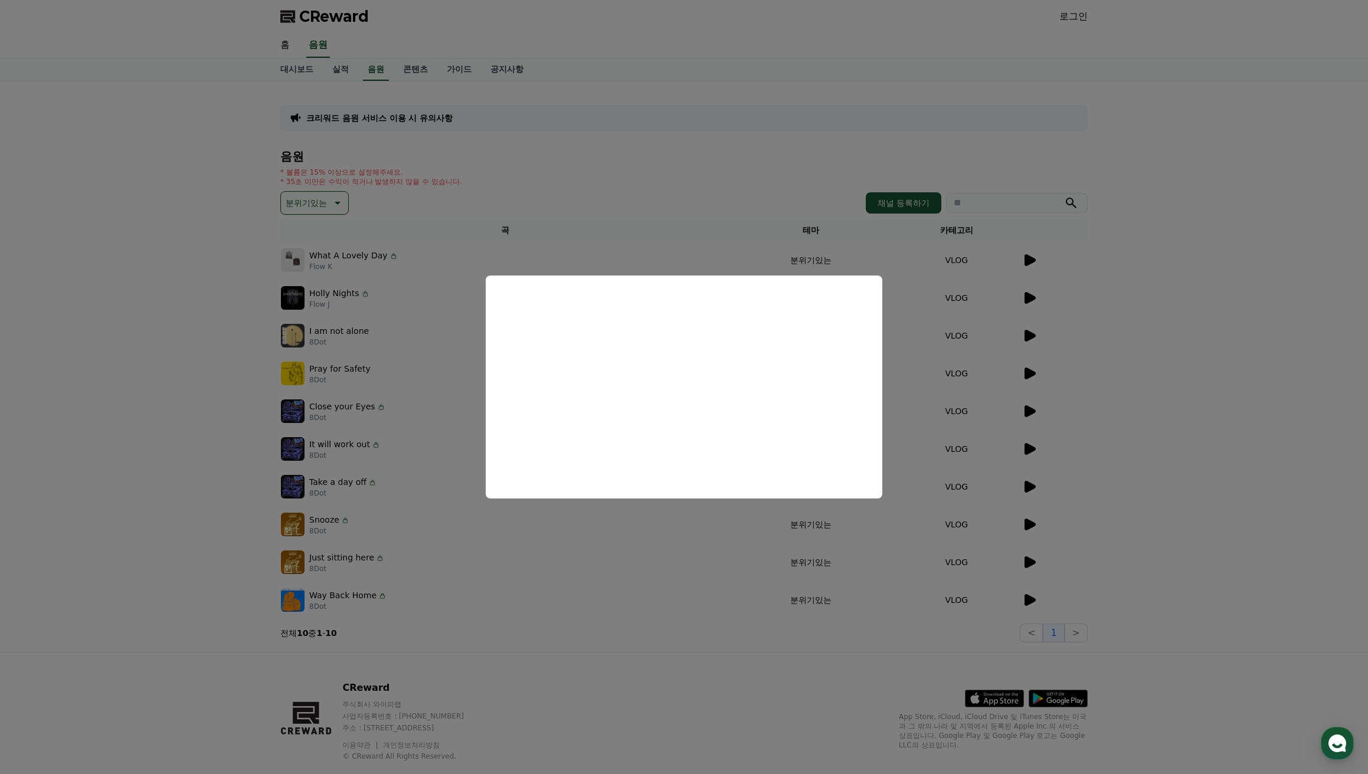
click at [1200, 456] on button "close modal" at bounding box center [684, 387] width 1368 height 774
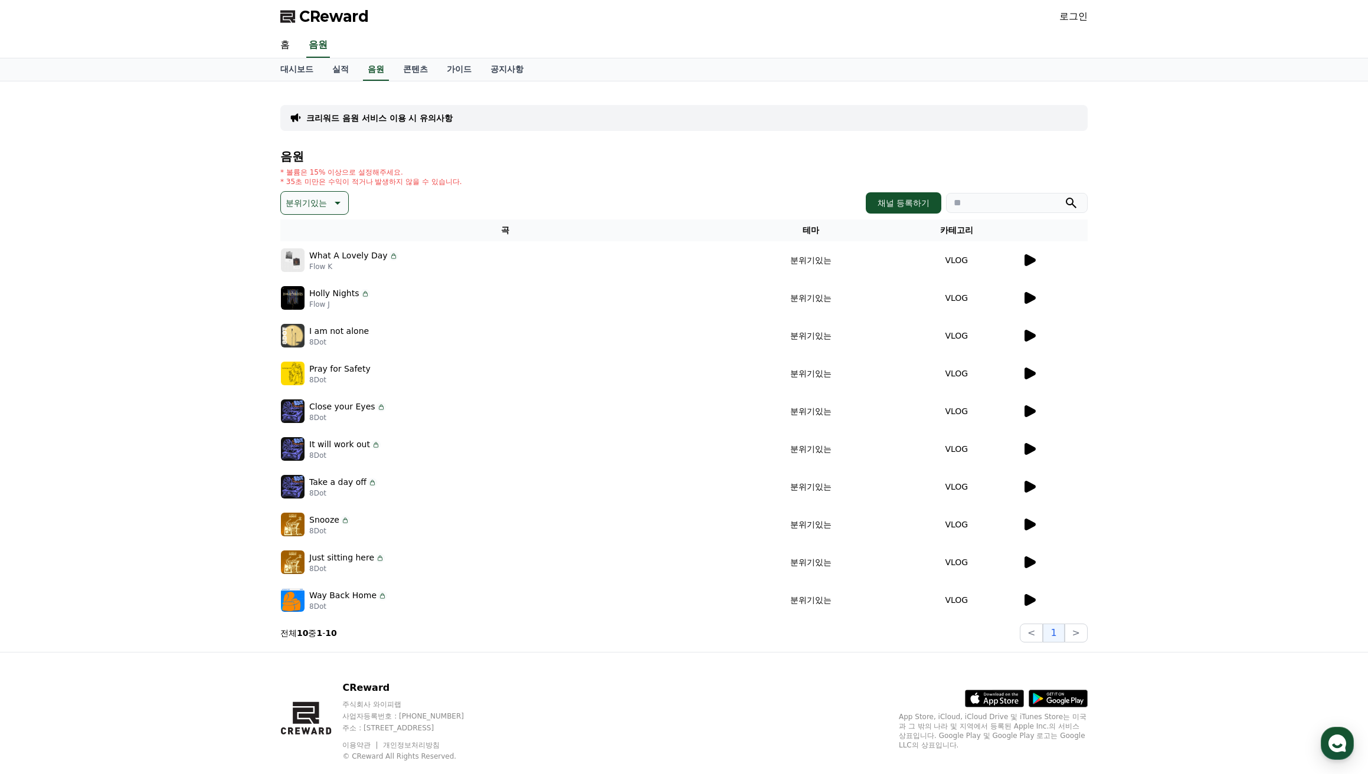
click at [1030, 599] on icon at bounding box center [1029, 600] width 11 height 12
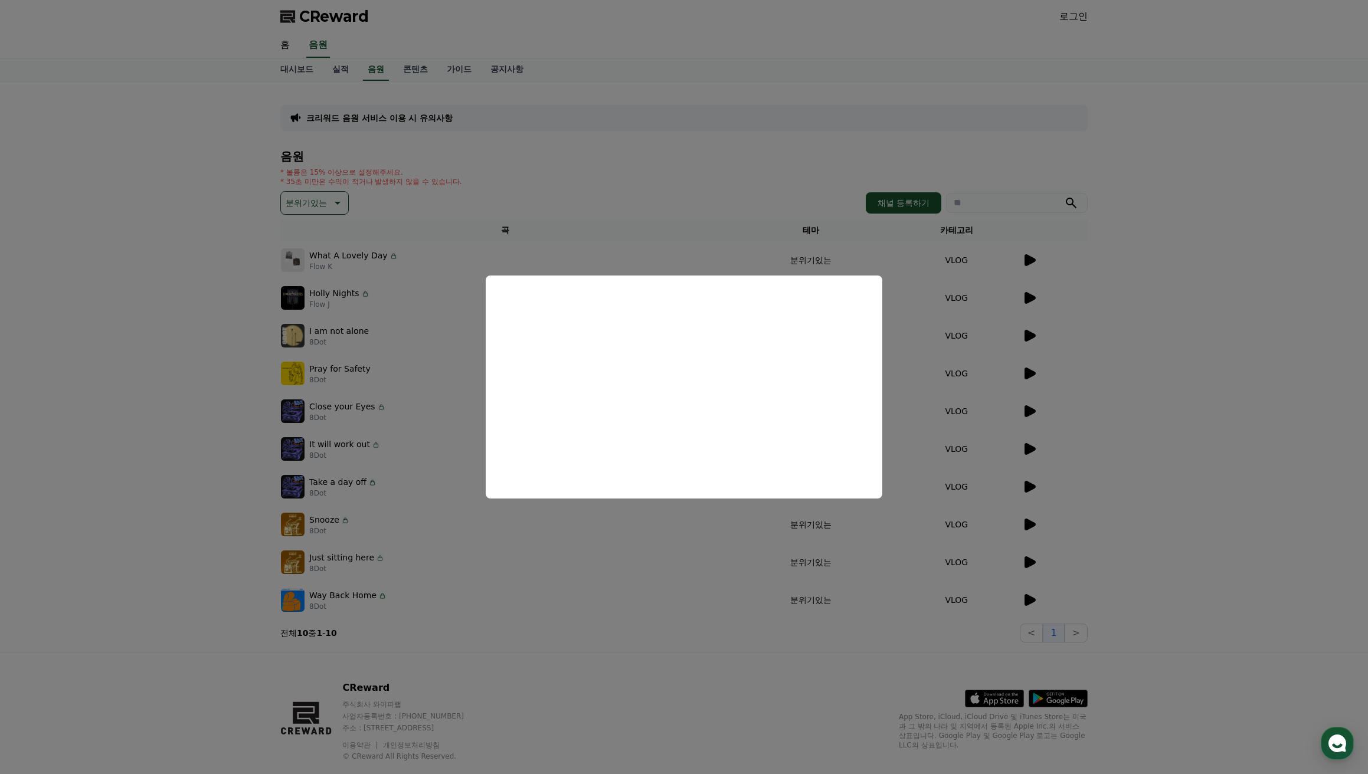
click at [1164, 315] on button "close modal" at bounding box center [684, 387] width 1368 height 774
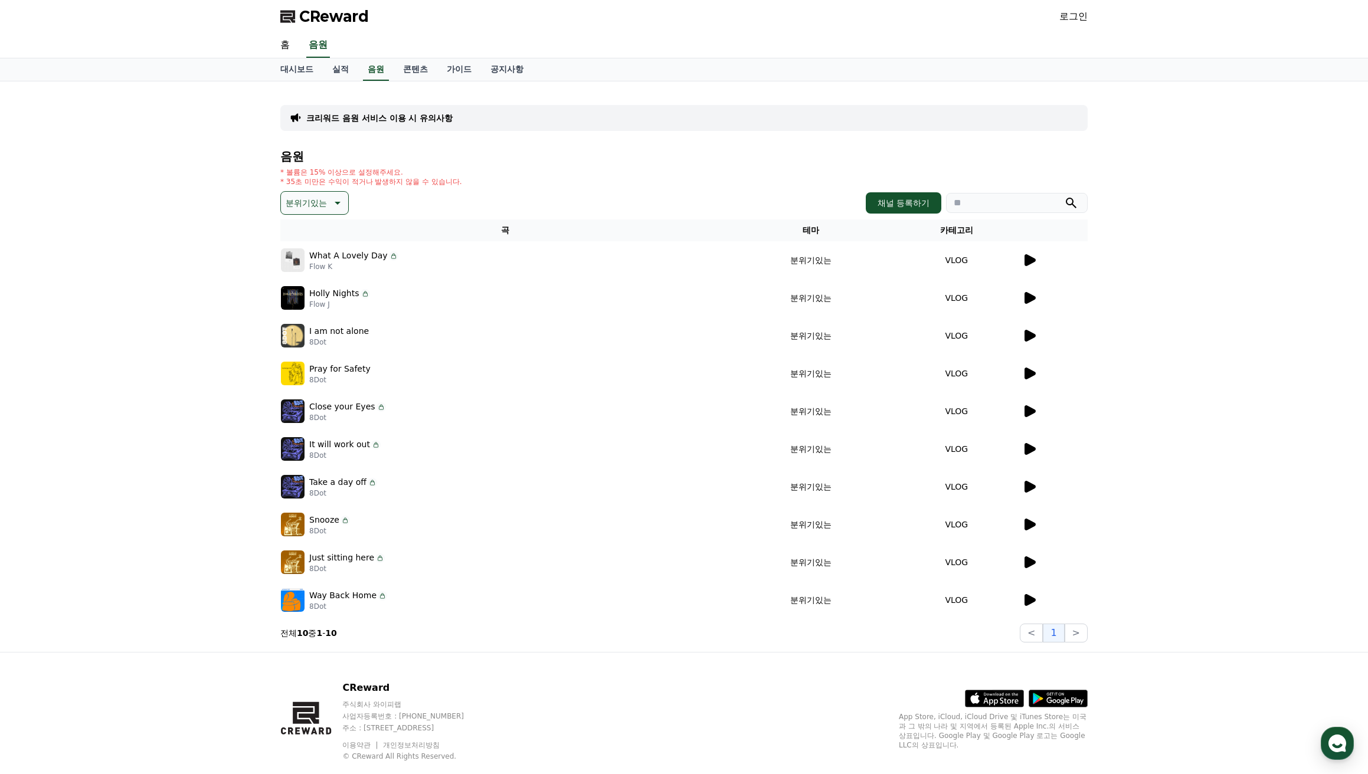
click at [1029, 373] on icon at bounding box center [1029, 374] width 11 height 12
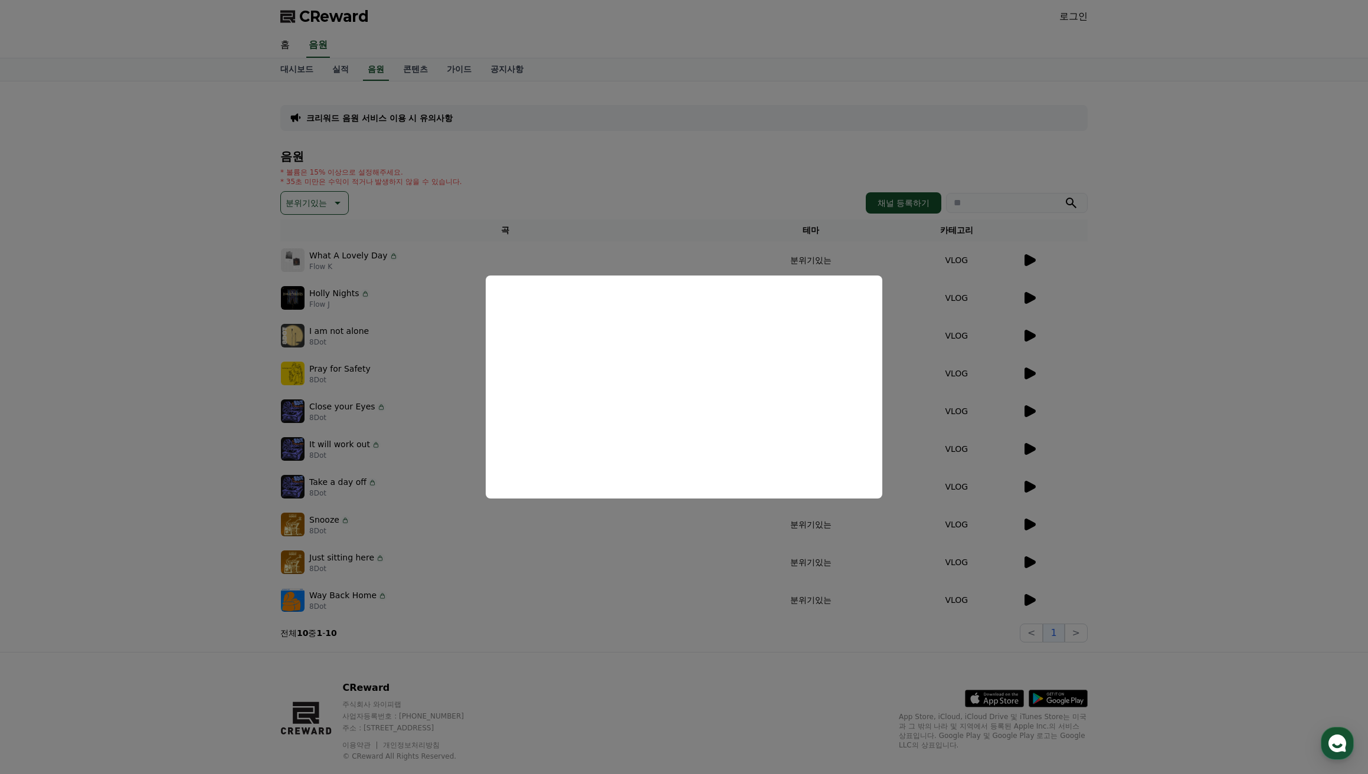
click at [1131, 295] on button "close modal" at bounding box center [684, 387] width 1368 height 774
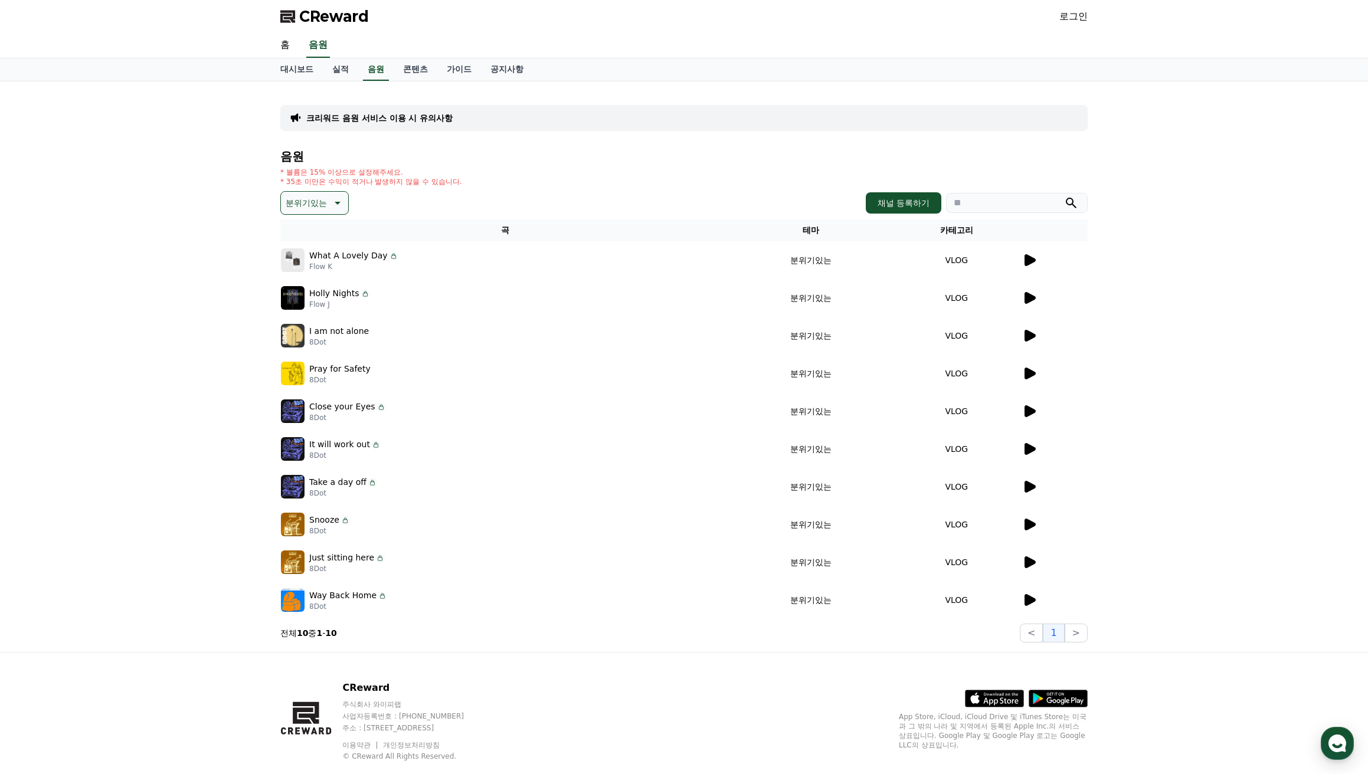
click at [1024, 410] on icon at bounding box center [1029, 411] width 11 height 12
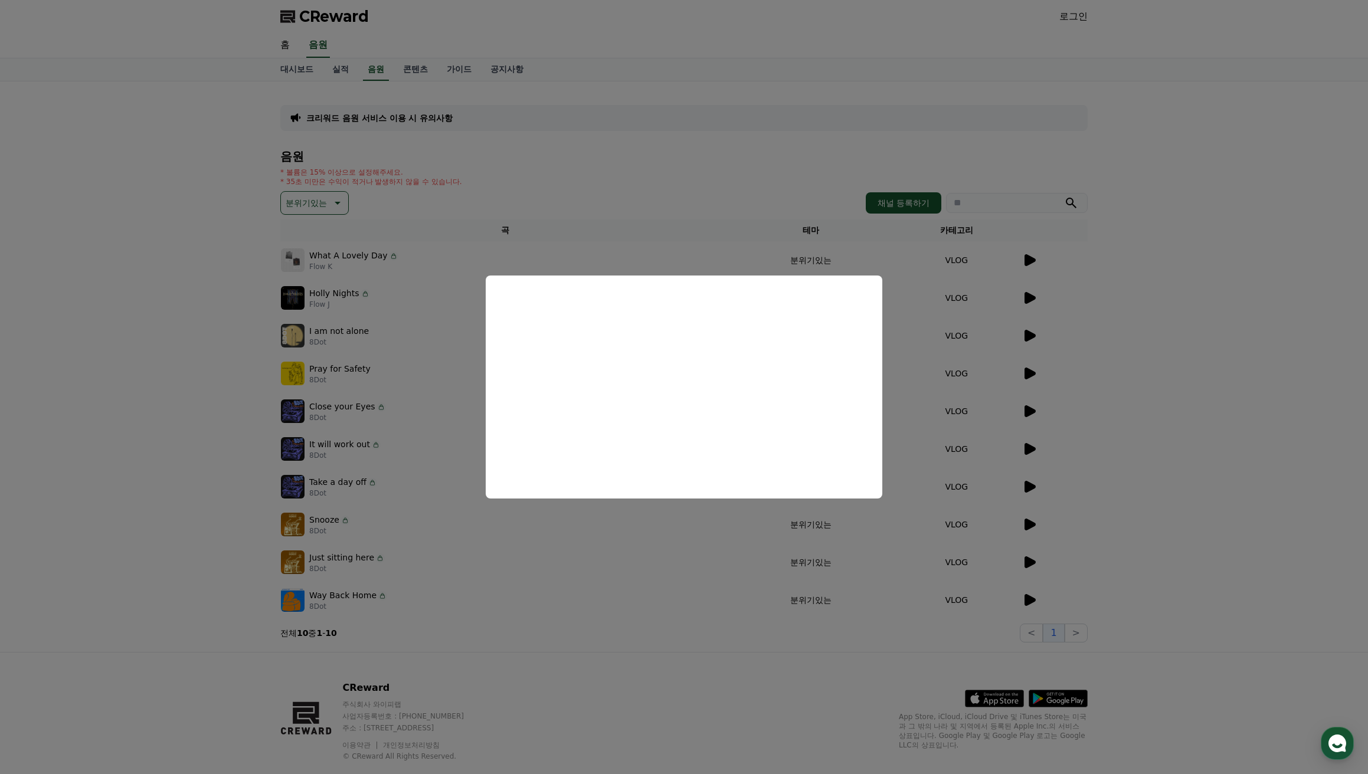
click at [1162, 281] on button "close modal" at bounding box center [684, 387] width 1368 height 774
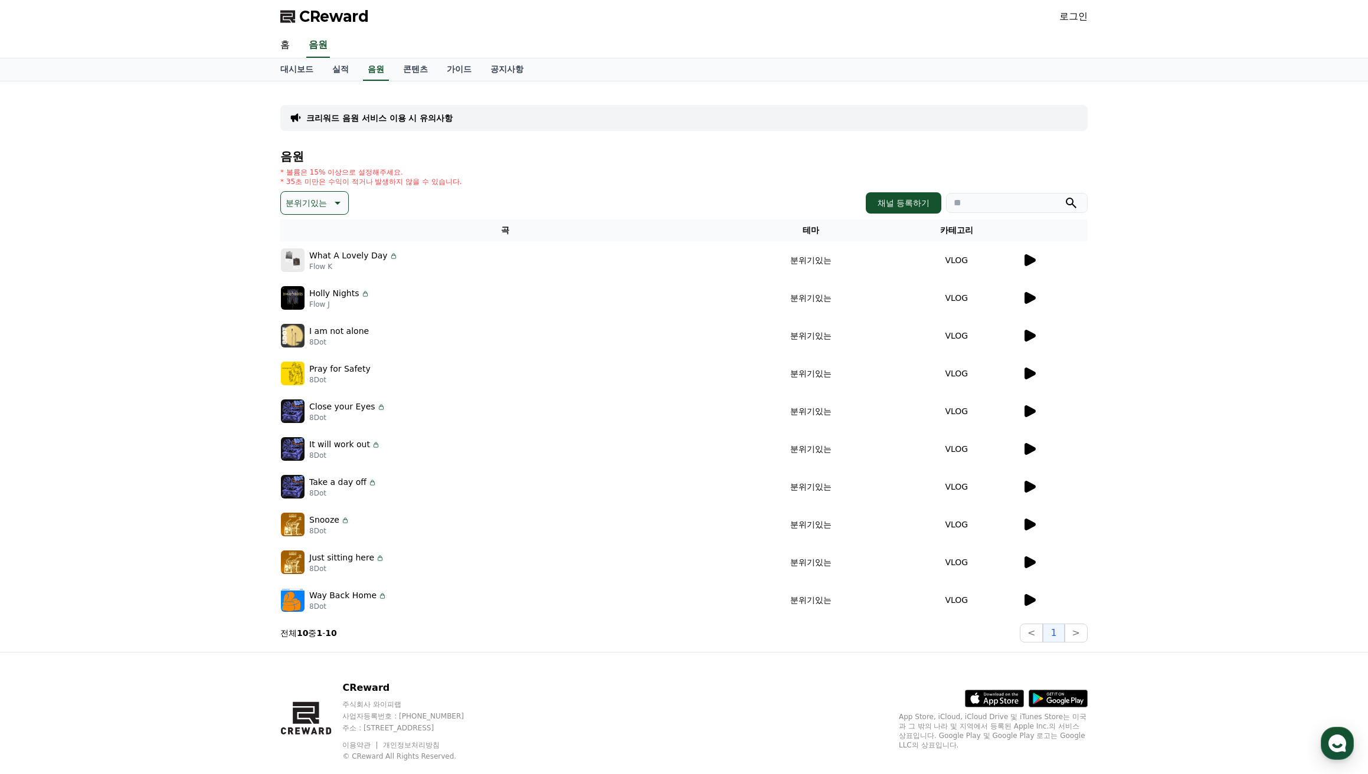
click at [340, 204] on icon at bounding box center [336, 203] width 14 height 14
click at [308, 303] on button "잔잔한" at bounding box center [299, 305] width 34 height 26
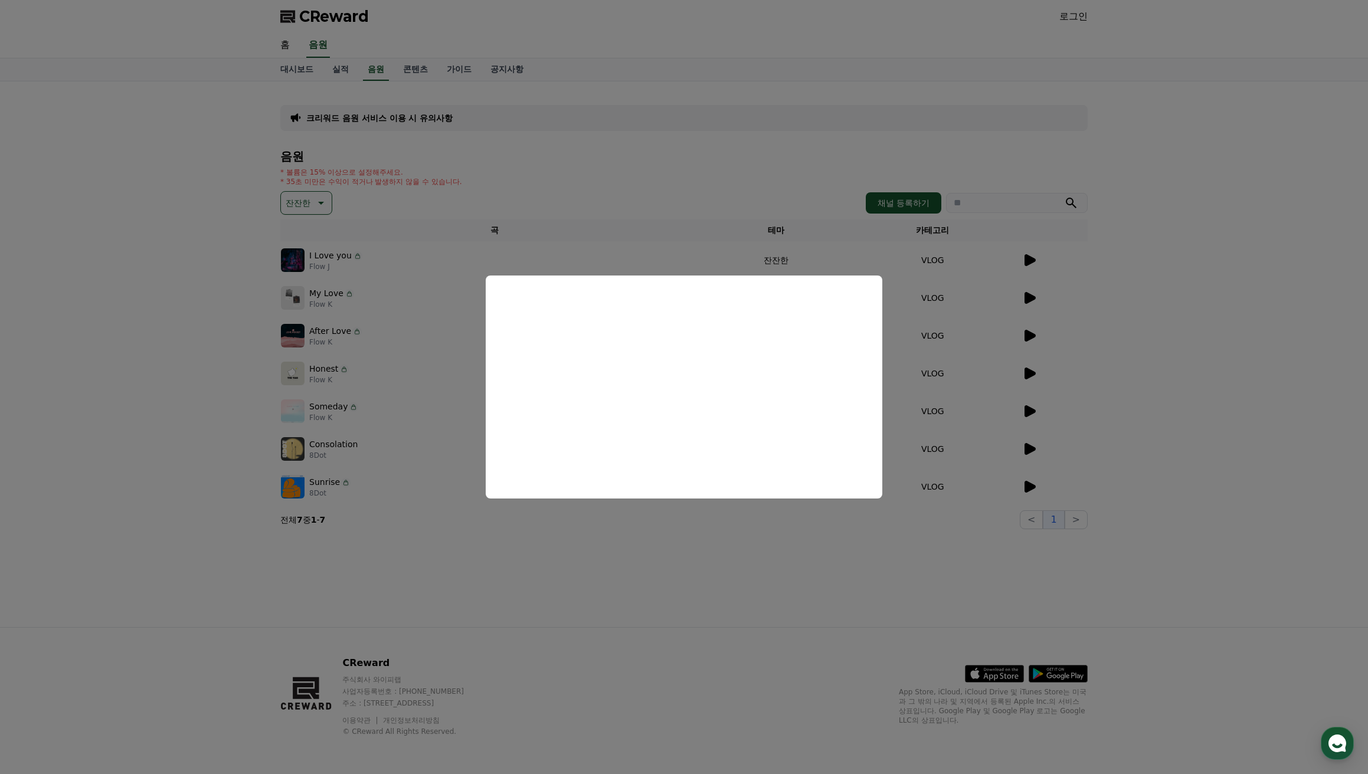
click at [232, 299] on button "close modal" at bounding box center [684, 387] width 1368 height 774
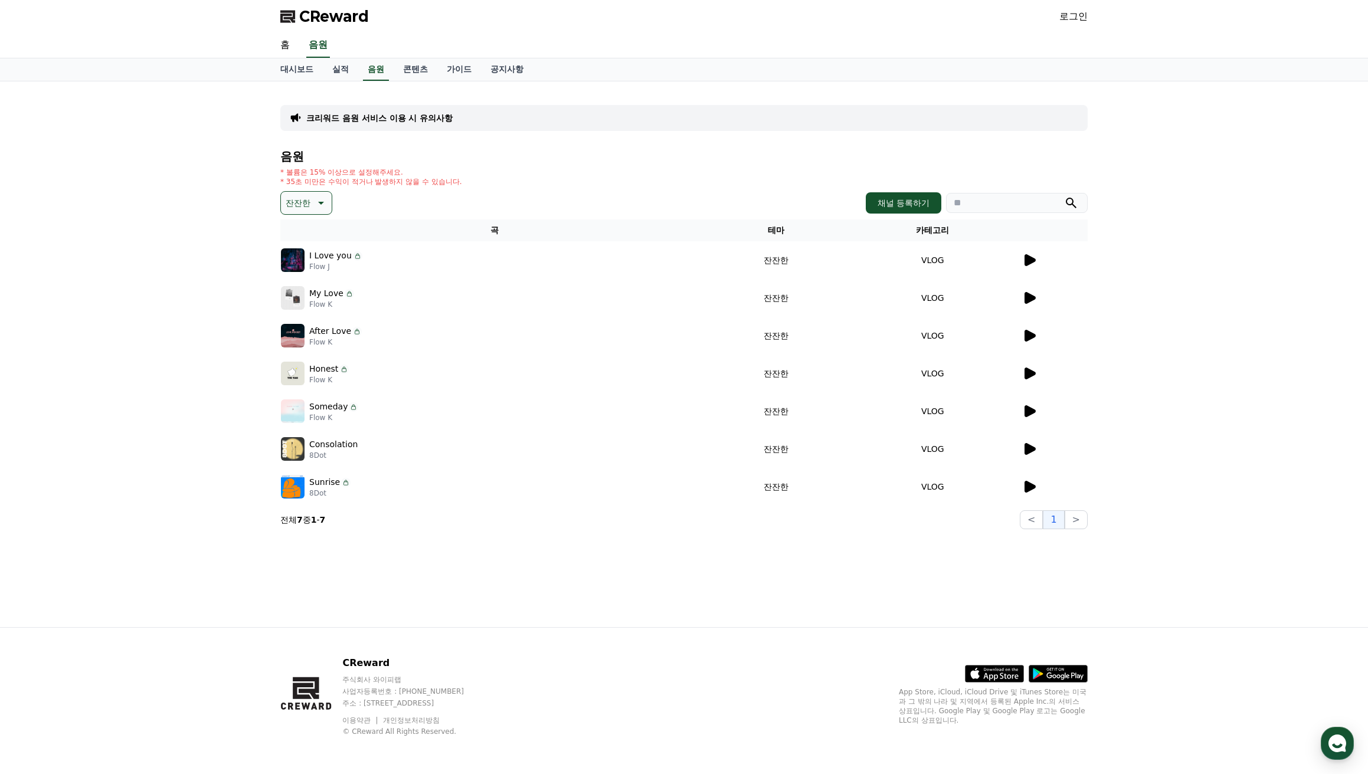
click at [1028, 299] on icon at bounding box center [1029, 298] width 11 height 12
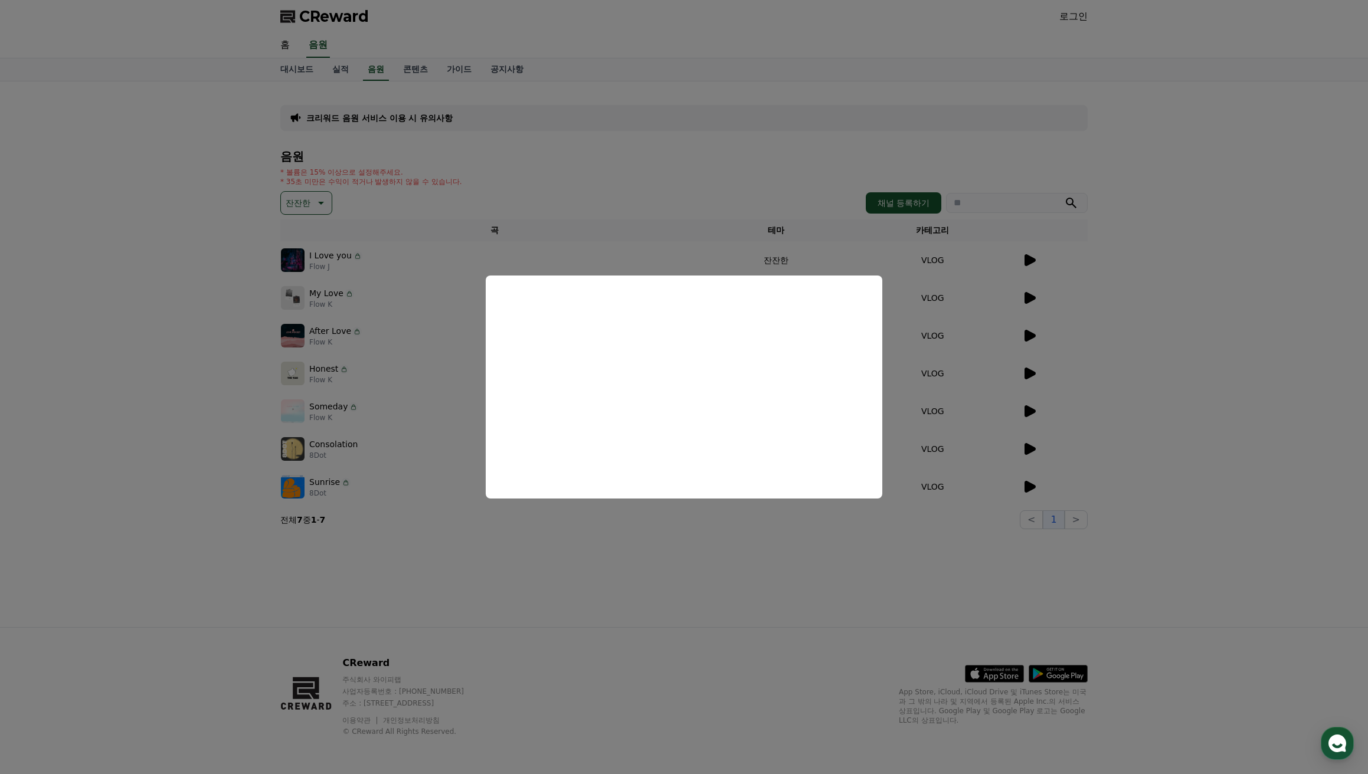
drag, startPoint x: 198, startPoint y: 297, endPoint x: 251, endPoint y: 286, distance: 54.7
click at [197, 296] on button "close modal" at bounding box center [684, 387] width 1368 height 774
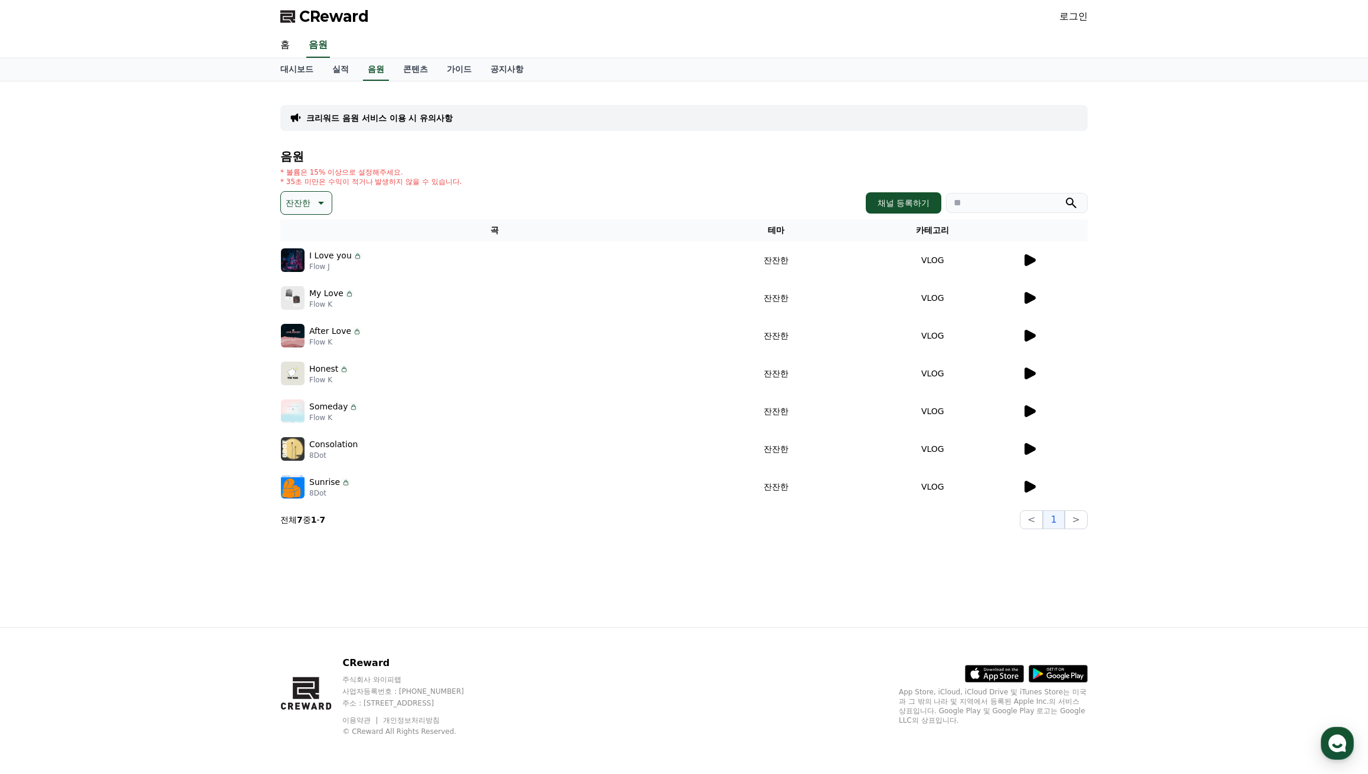
click at [1029, 331] on icon at bounding box center [1029, 336] width 14 height 14
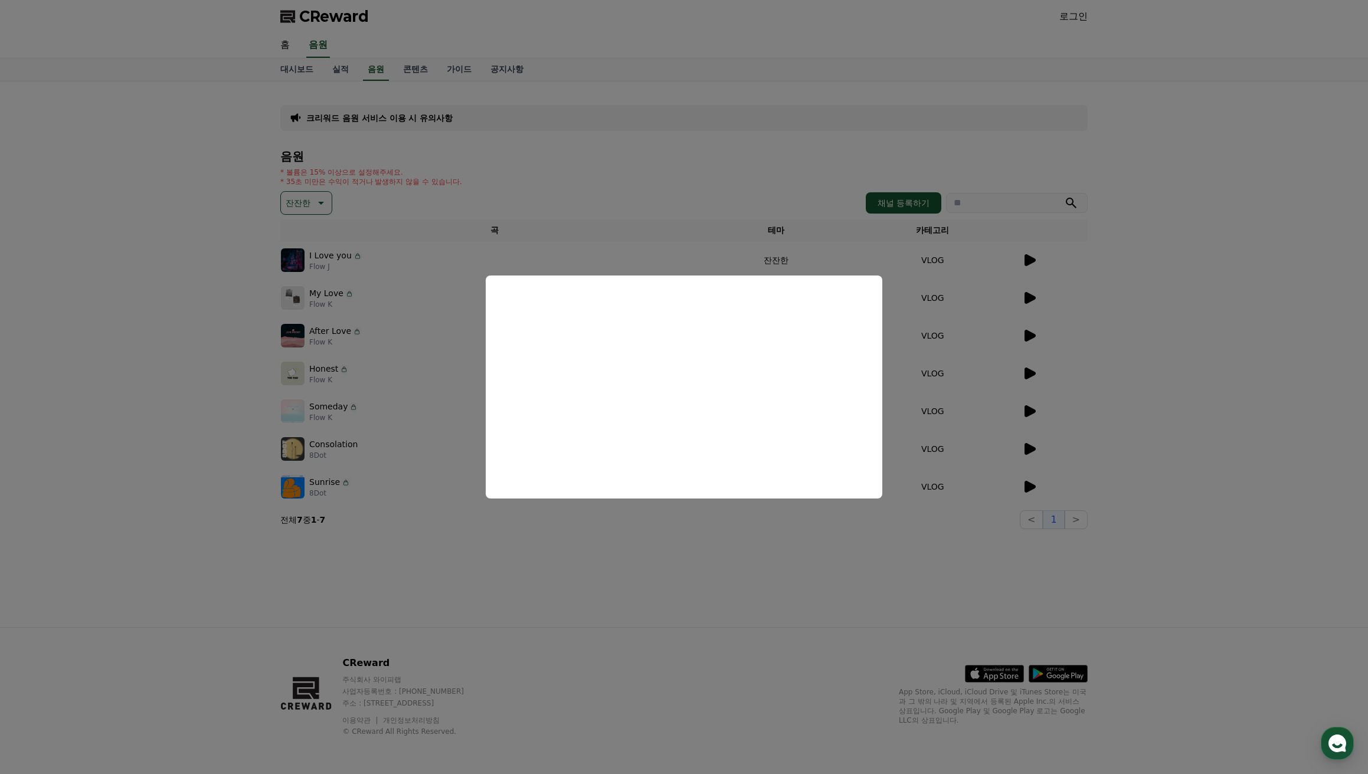
click at [1172, 164] on button "close modal" at bounding box center [684, 387] width 1368 height 774
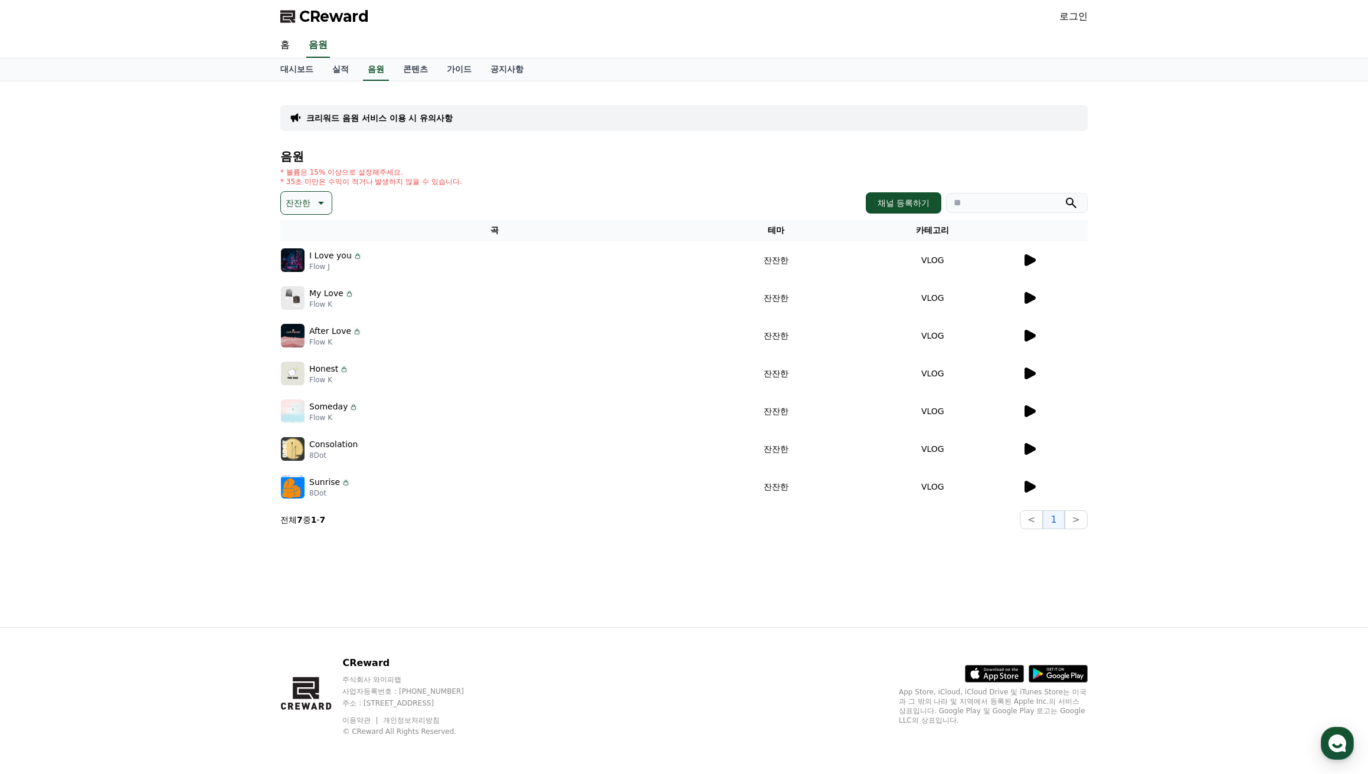
click at [1075, 15] on link "로그인" at bounding box center [1073, 16] width 28 height 14
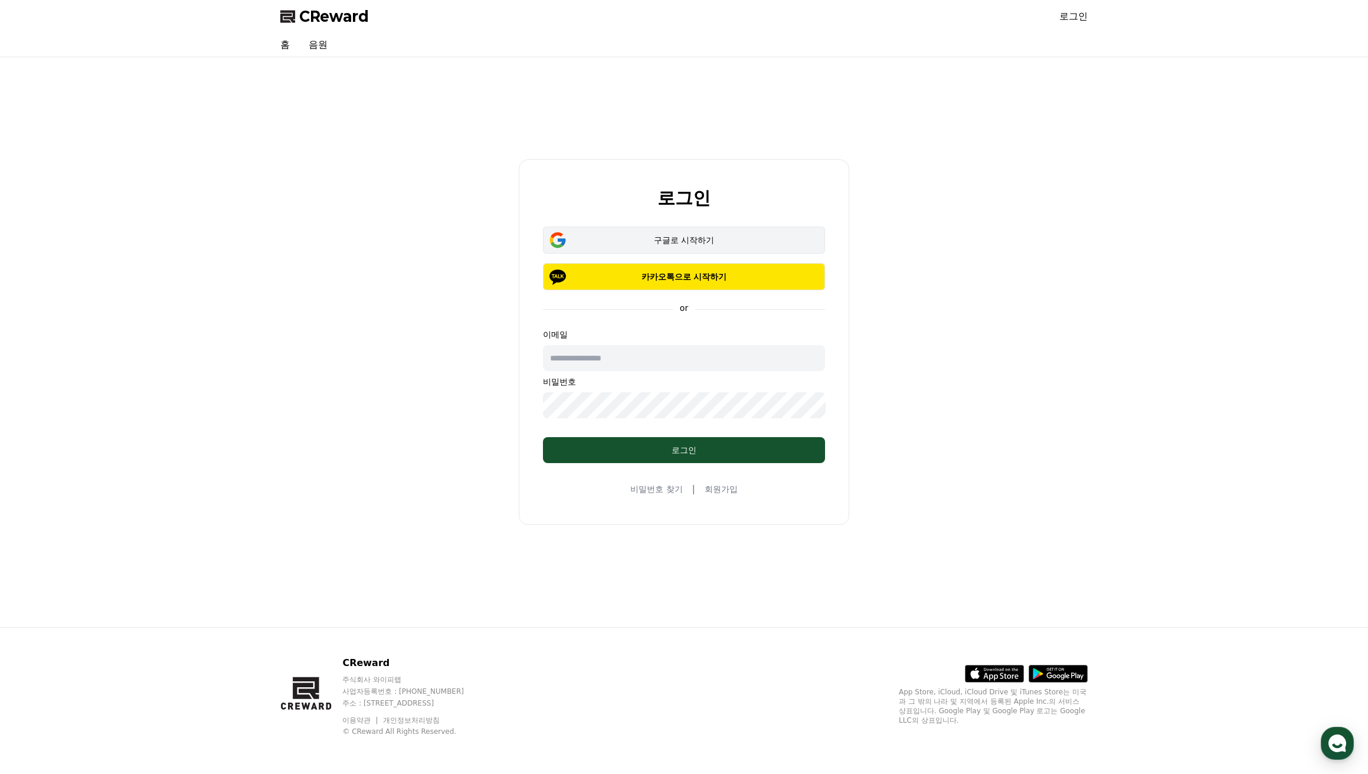
click at [669, 238] on div "구글로 시작하기" at bounding box center [684, 240] width 248 height 12
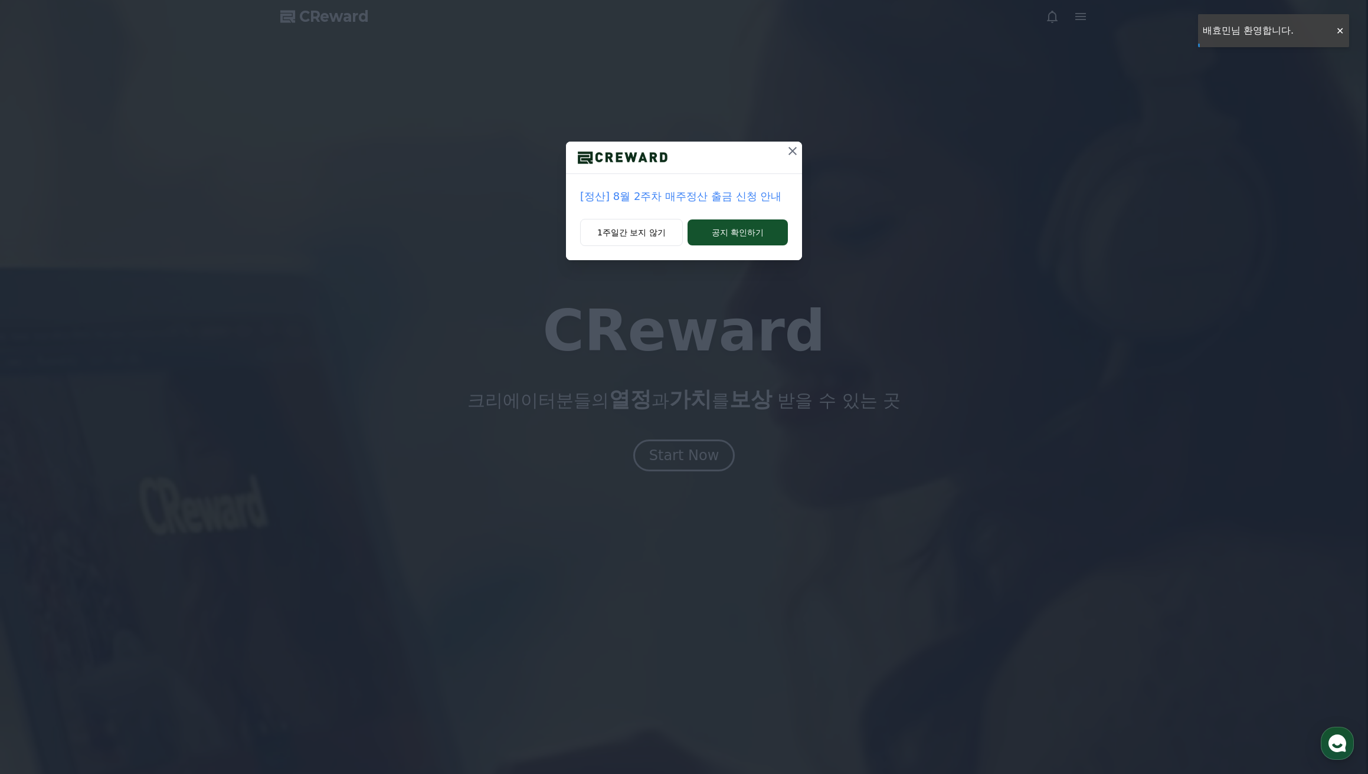
click at [0, 0] on div "CReward CReward 크리에이터분들의 열정 과 가치 를 보상 받을 수 있는 곳 Start Now 01 What is CReward Mu…" at bounding box center [0, 0] width 0 height 0
click at [792, 148] on icon at bounding box center [792, 151] width 14 height 14
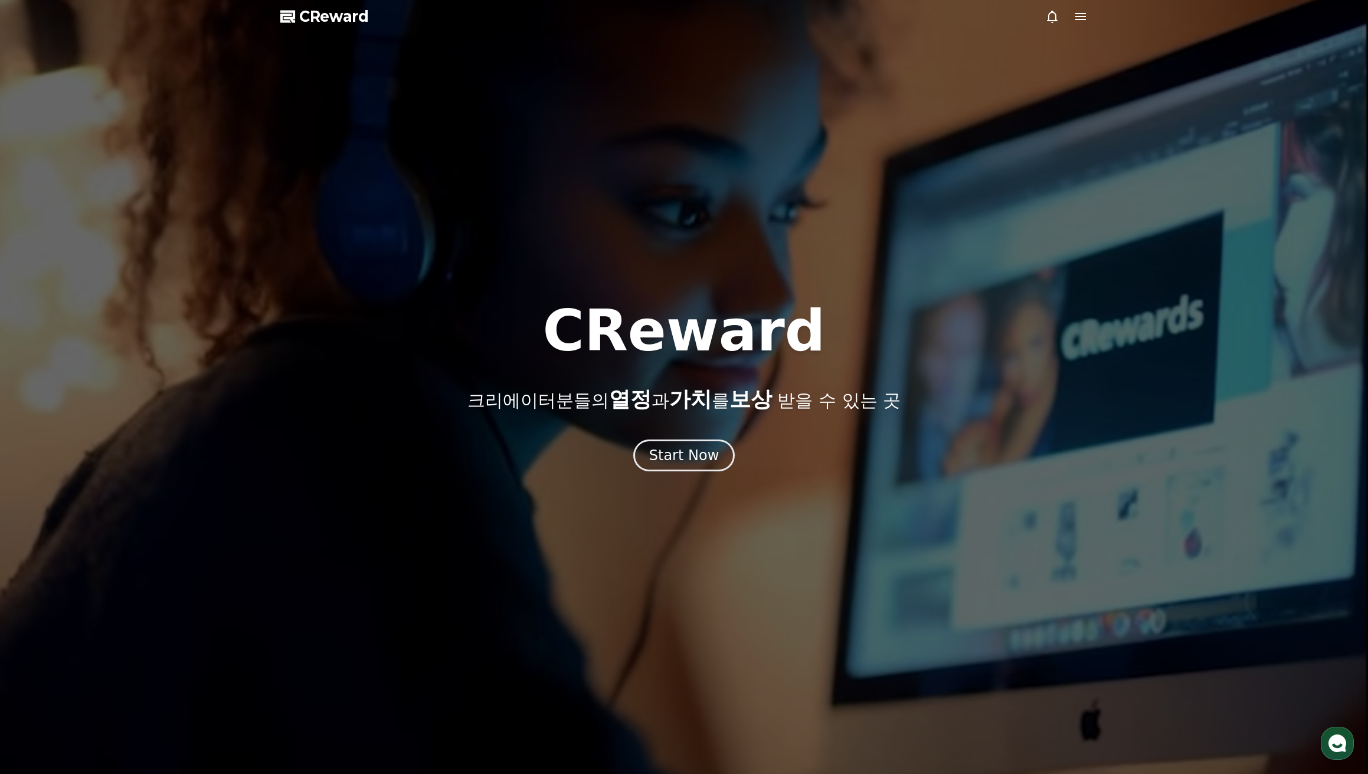
click at [1085, 14] on icon at bounding box center [1080, 16] width 11 height 7
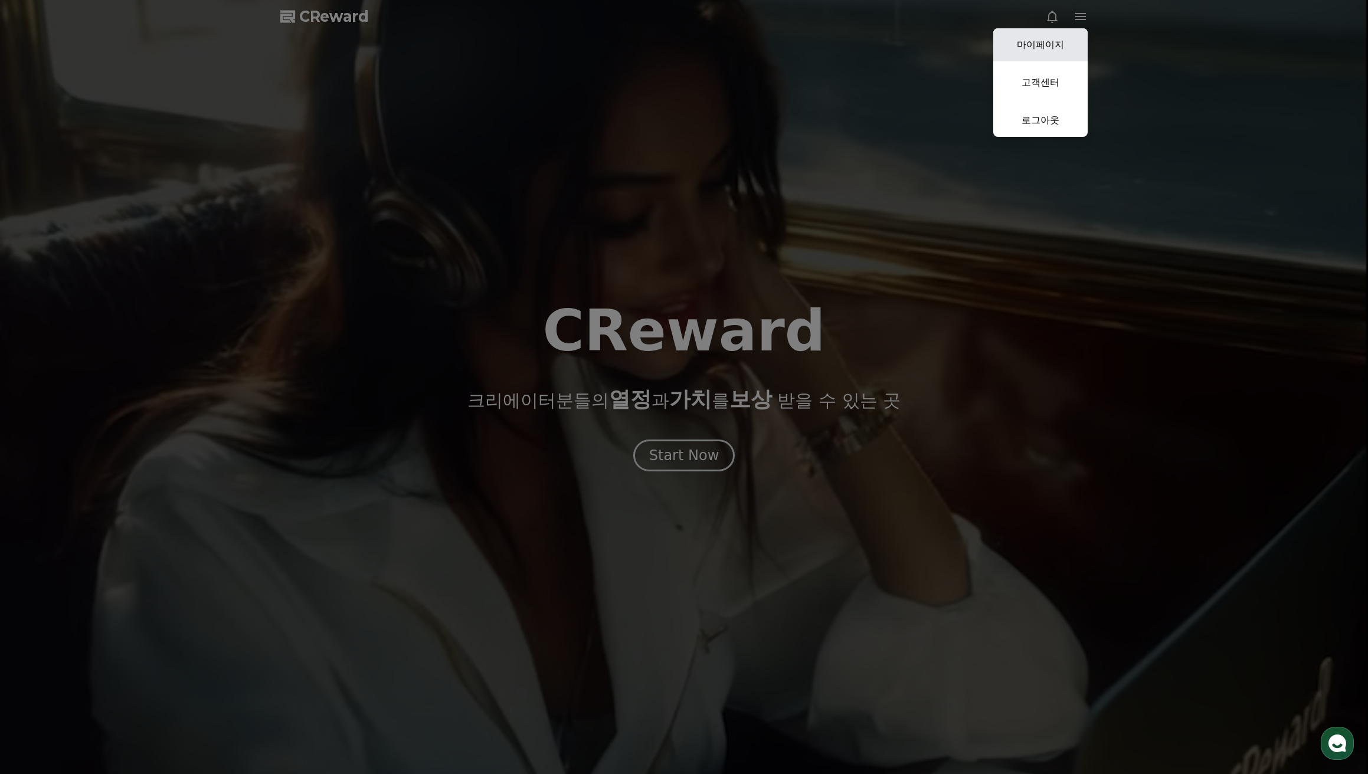
click at [1036, 50] on link "마이페이지" at bounding box center [1040, 44] width 94 height 33
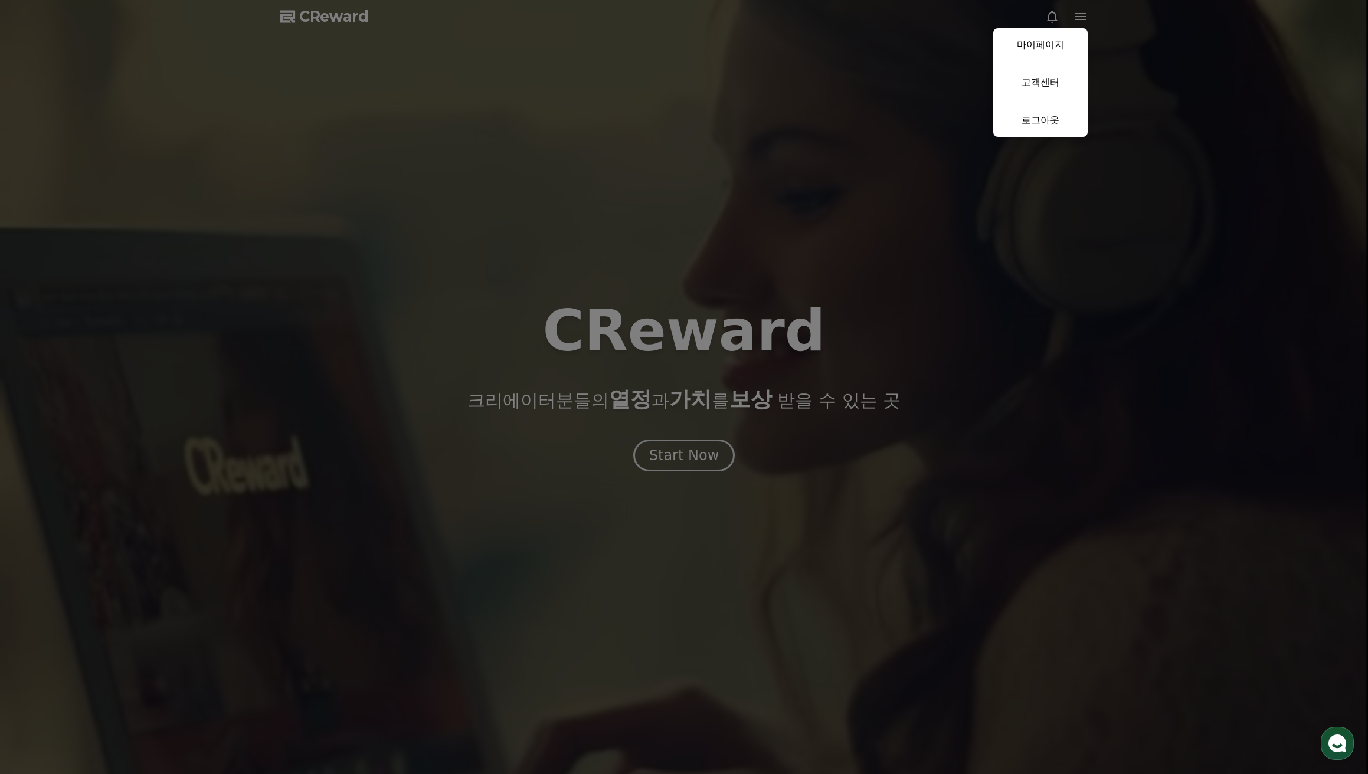
select select "**********"
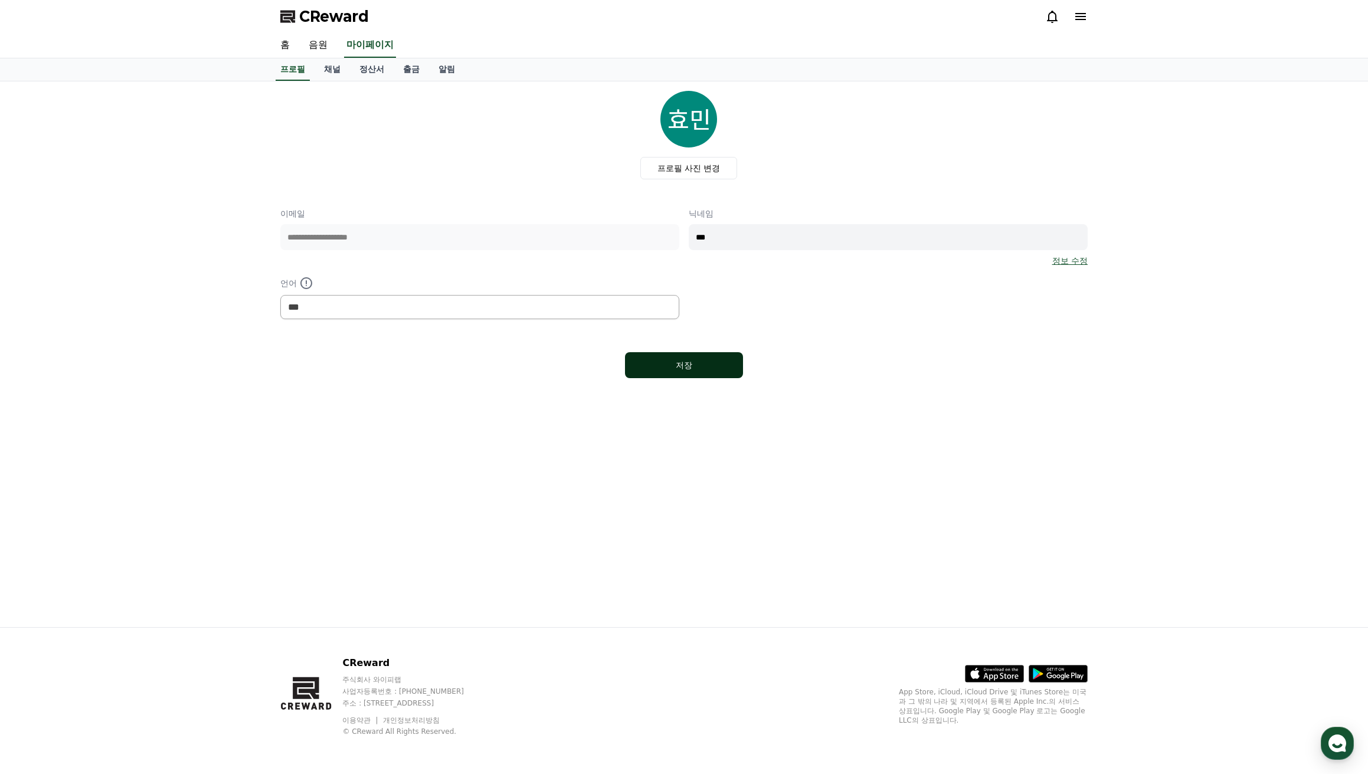
click at [709, 364] on div "저장" at bounding box center [684, 365] width 71 height 12
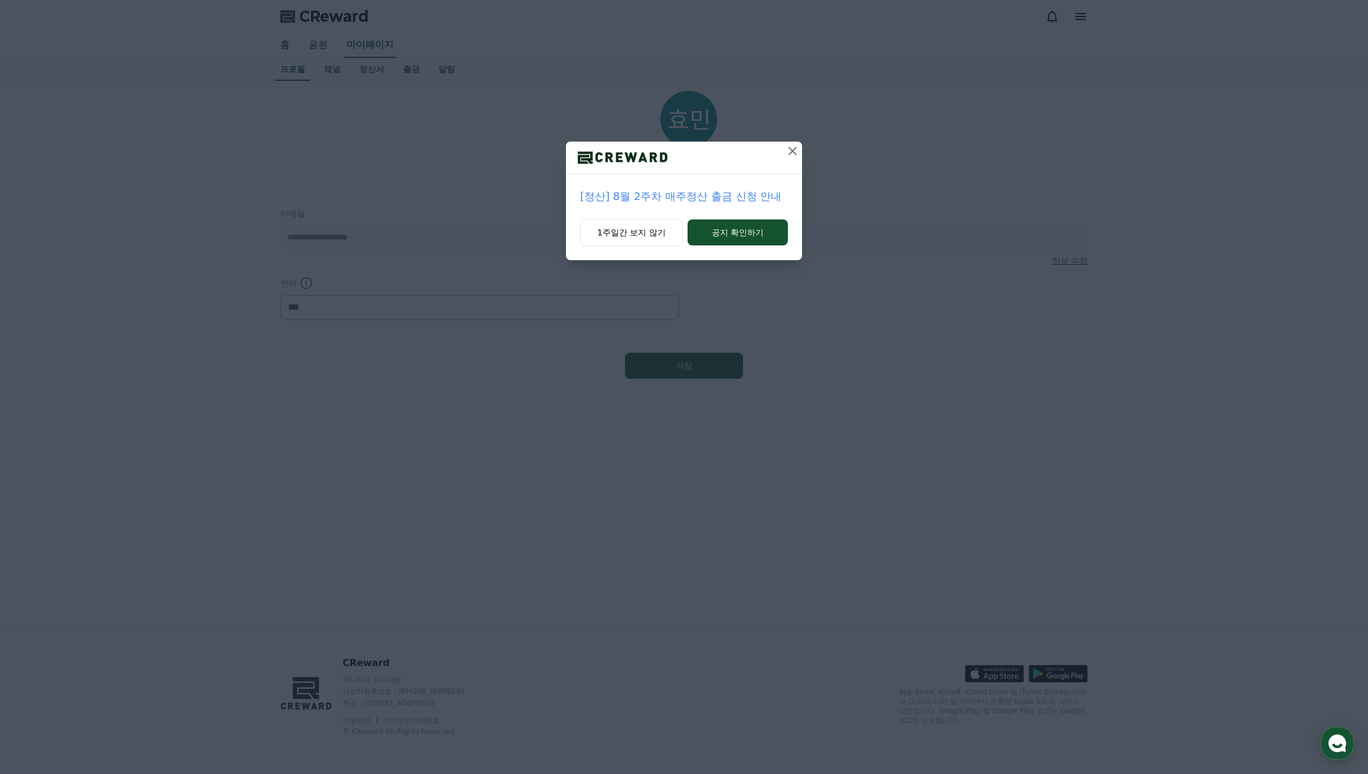
select select "**********"
click at [794, 148] on icon at bounding box center [792, 151] width 14 height 14
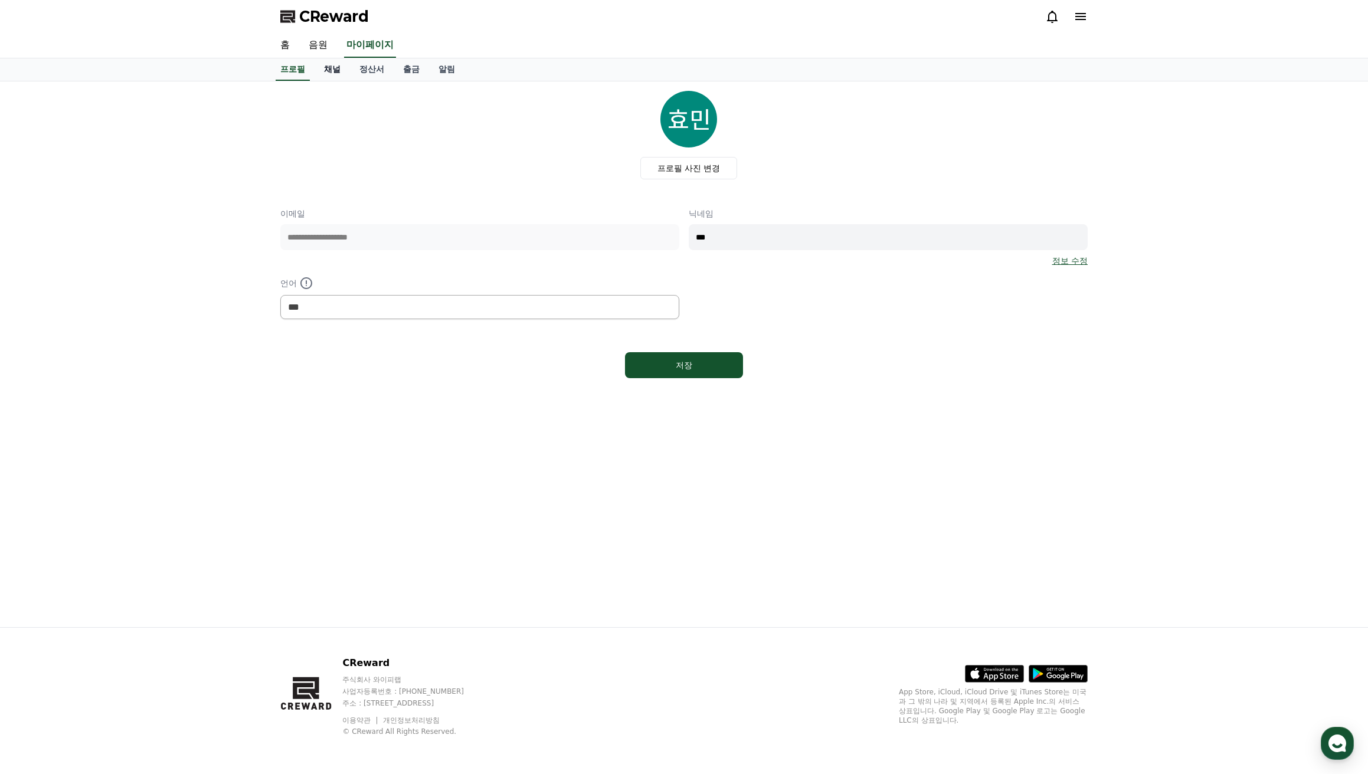
click at [327, 68] on link "채널" at bounding box center [332, 69] width 35 height 22
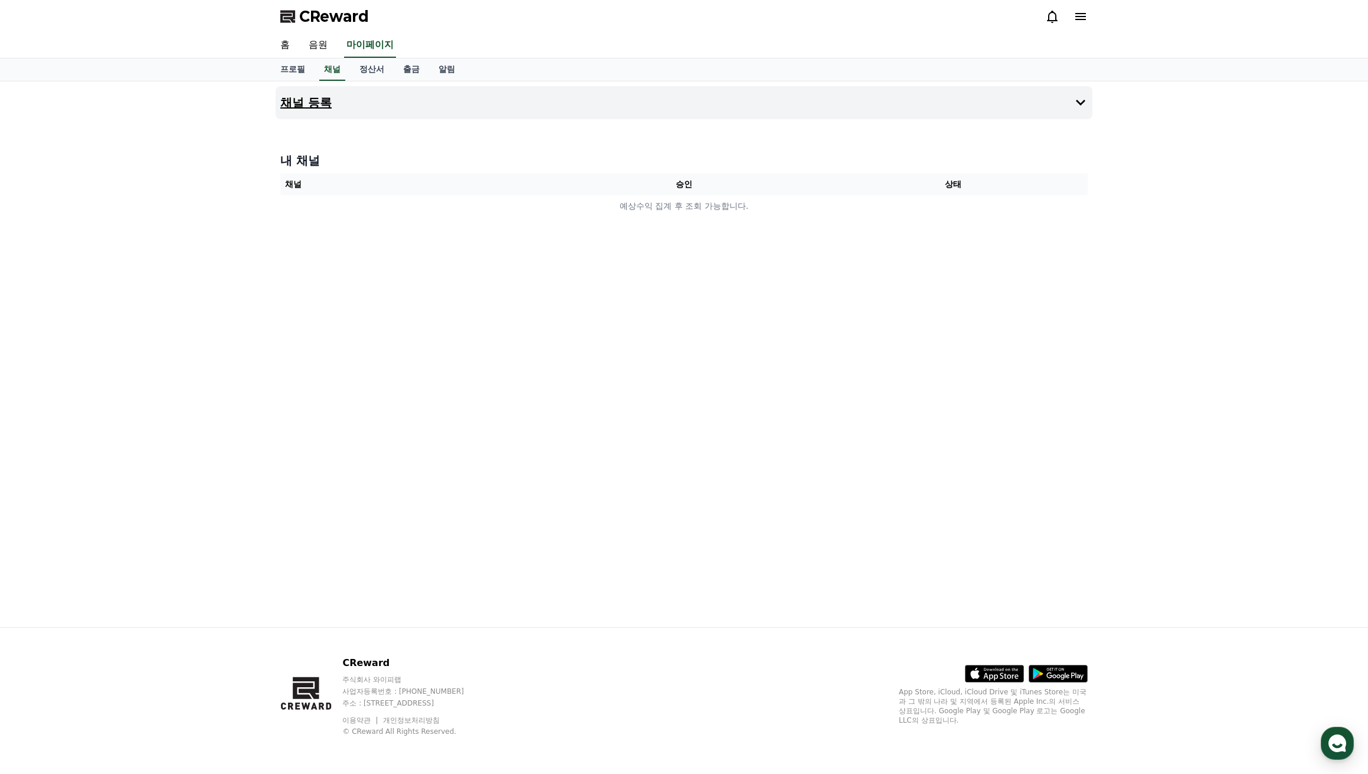
click at [1079, 103] on icon at bounding box center [1080, 103] width 14 height 14
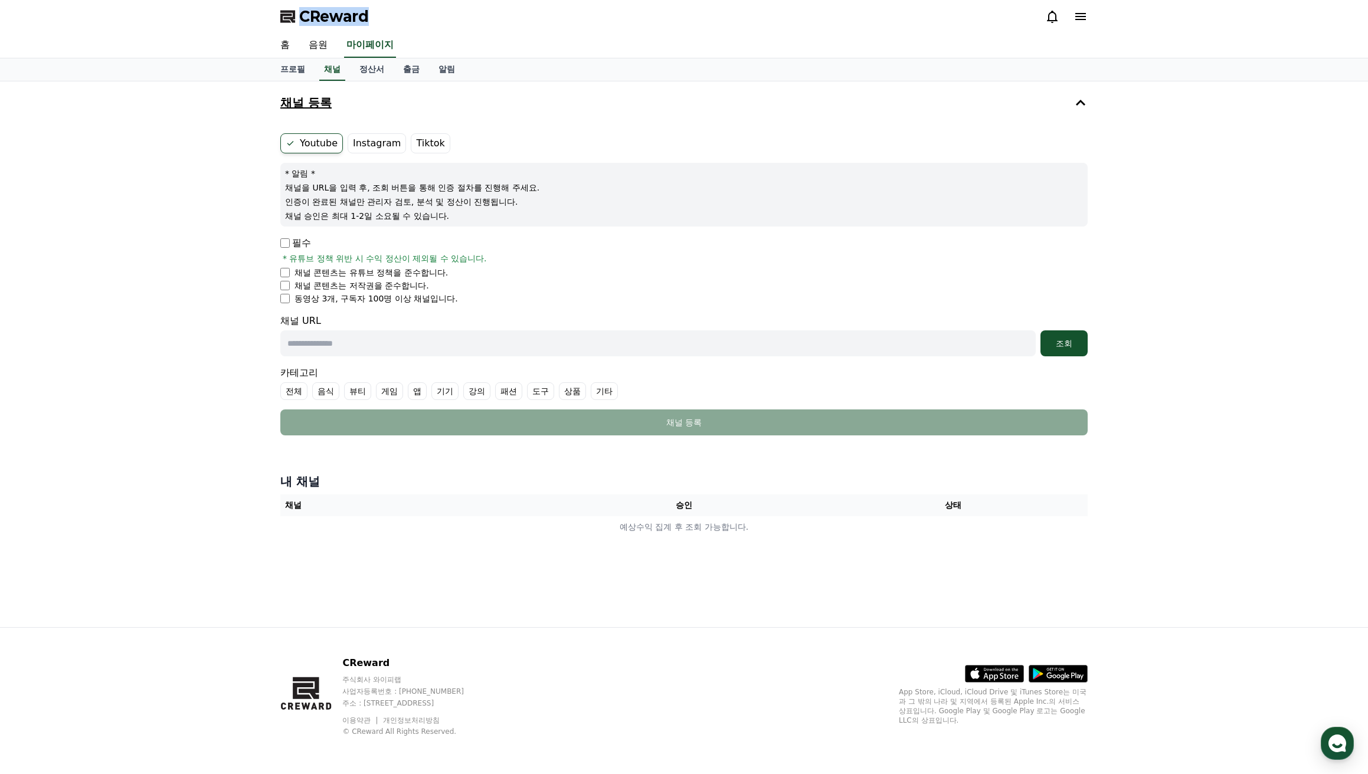
drag, startPoint x: 387, startPoint y: 15, endPoint x: 313, endPoint y: 0, distance: 75.3
click at [302, 10] on div "CReward" at bounding box center [684, 16] width 826 height 33
copy span "CReward"
